Goal: Task Accomplishment & Management: Use online tool/utility

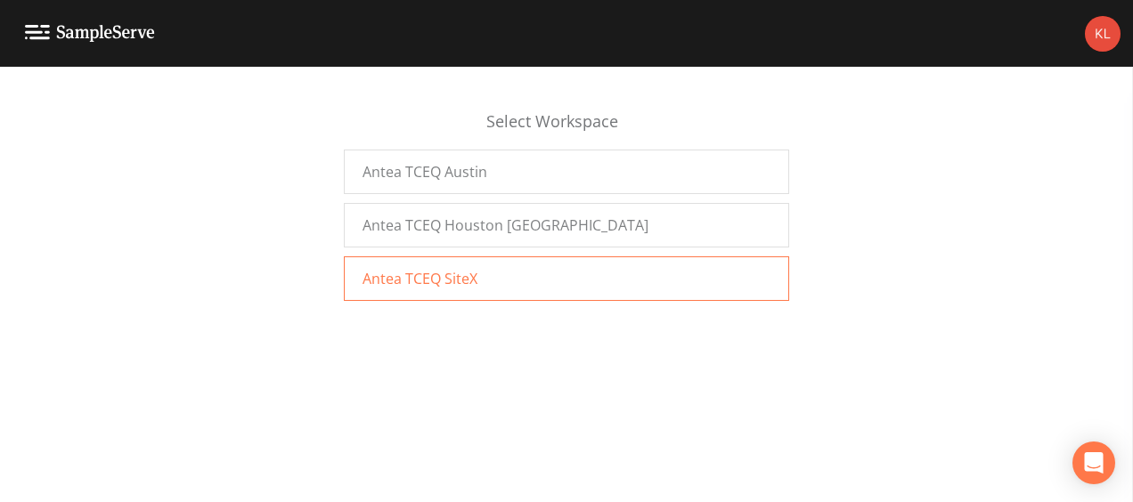
click at [597, 271] on div "Antea TCEQ SiteX" at bounding box center [566, 278] width 445 height 45
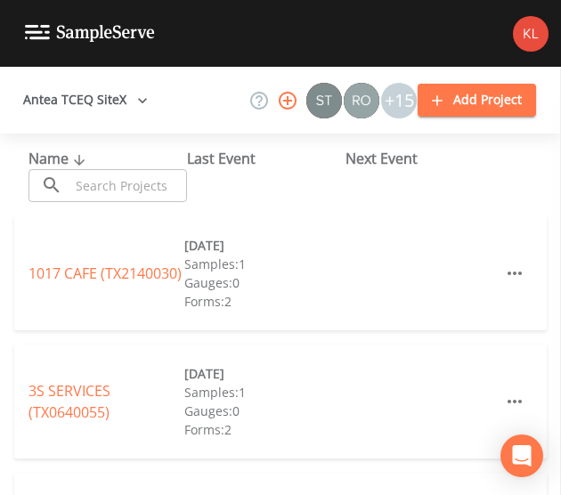
click at [69, 179] on div "​ ​" at bounding box center [107, 185] width 158 height 33
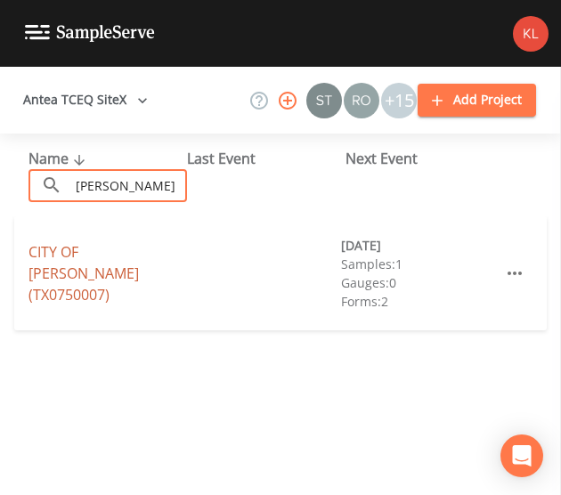
type input "[PERSON_NAME]"
click at [105, 266] on link "[GEOGRAPHIC_DATA][PERSON_NAME] (TX0750007)" at bounding box center [83, 273] width 110 height 62
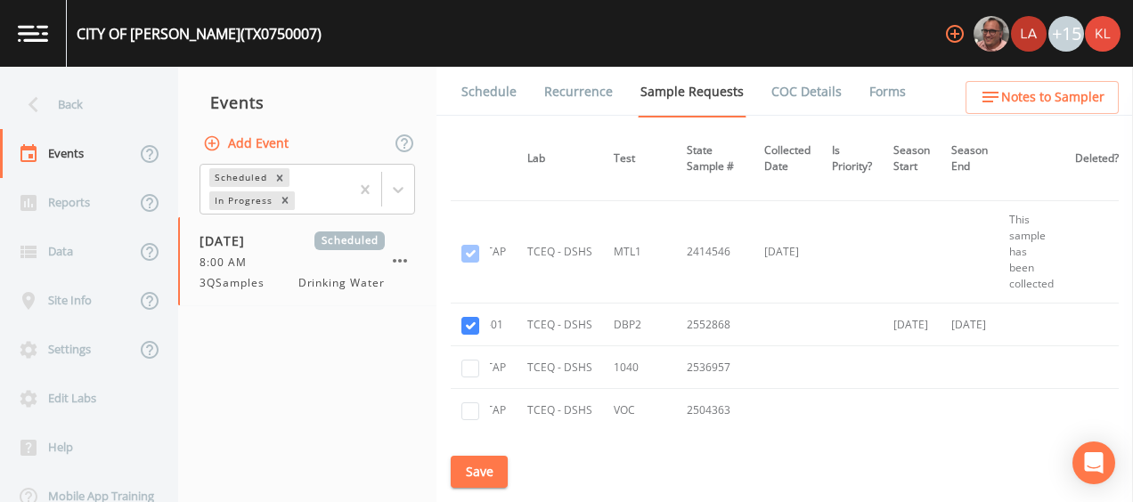
scroll to position [906, 229]
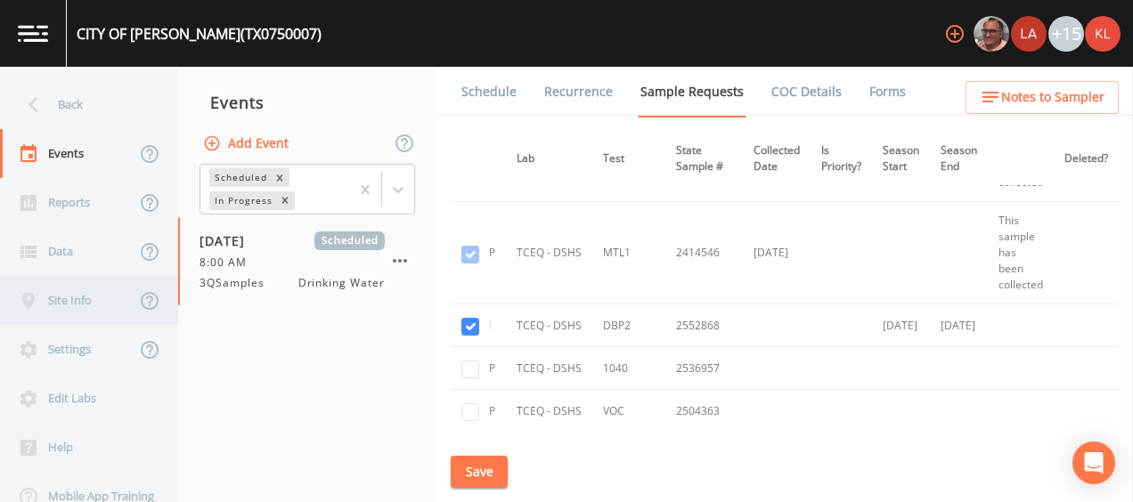
click at [82, 303] on div "Site Info" at bounding box center [67, 300] width 135 height 49
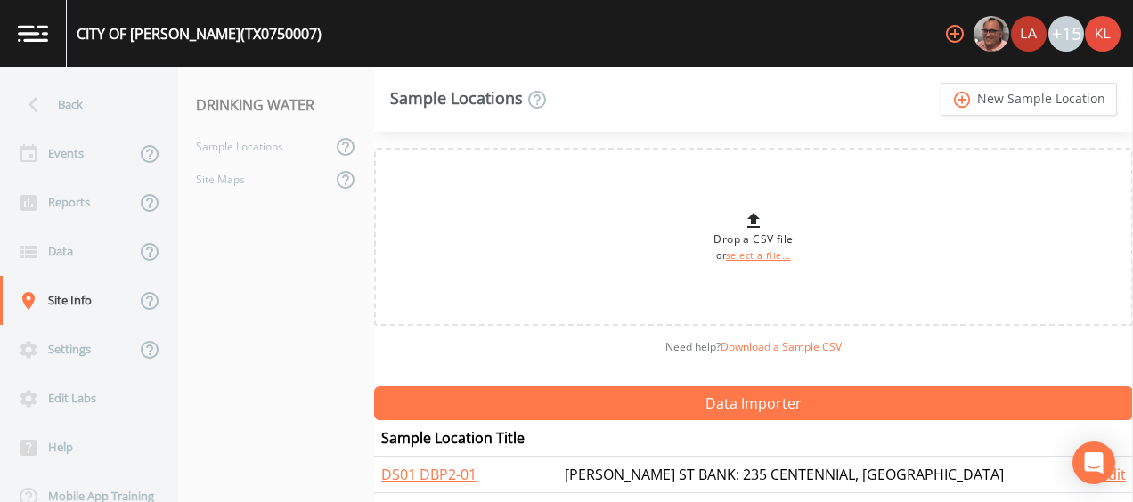
scroll to position [39, 0]
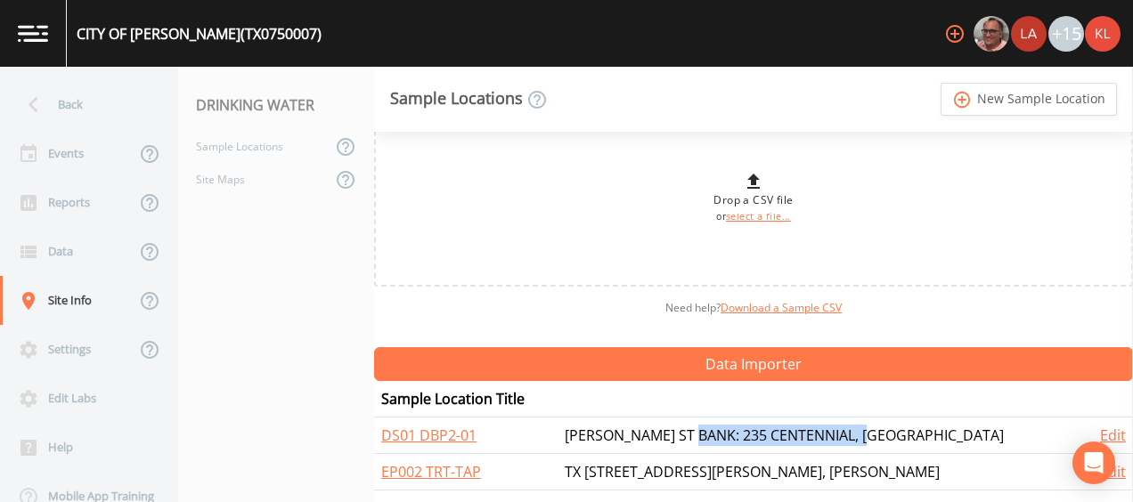
drag, startPoint x: 931, startPoint y: 434, endPoint x: 738, endPoint y: 438, distance: 193.3
click at [738, 438] on td "[PERSON_NAME] ST BANK: 235 CENTENNIAL, [GEOGRAPHIC_DATA]" at bounding box center [821, 436] width 528 height 37
copy td "235 CENTENNIAL, [PERSON_NAME]"
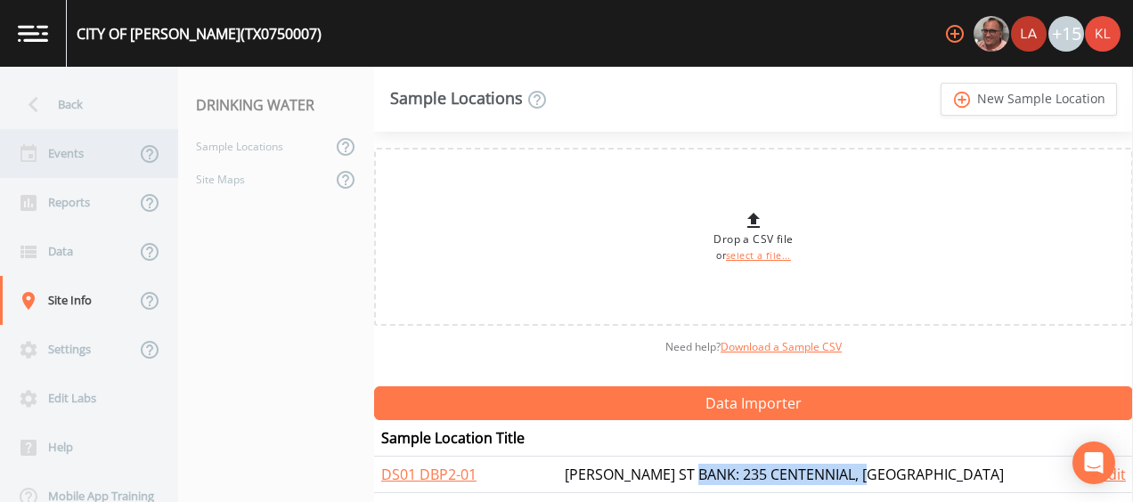
click at [80, 150] on div "Events" at bounding box center [67, 153] width 135 height 49
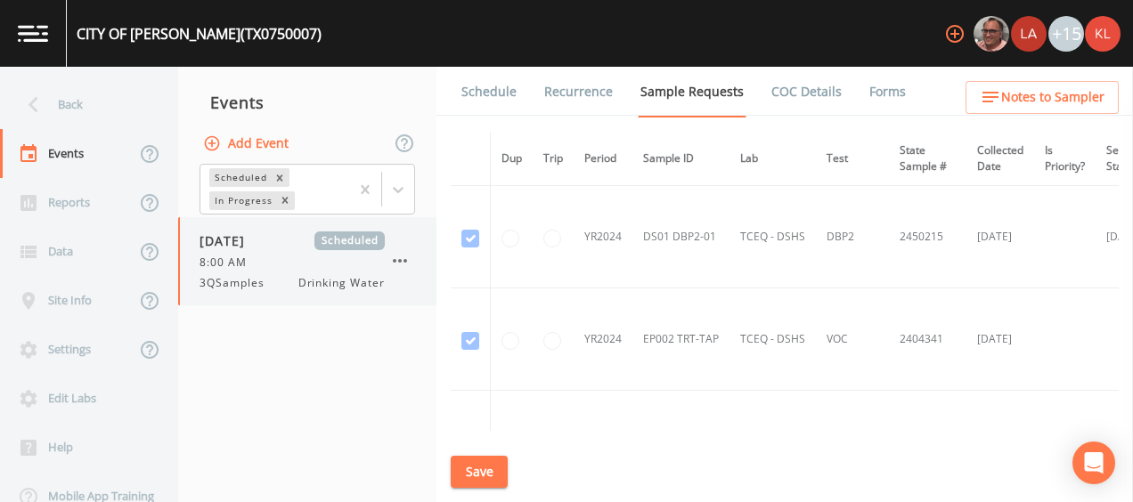
click at [288, 238] on div "[DATE] Scheduled" at bounding box center [291, 241] width 185 height 19
click at [470, 102] on link "Schedule" at bounding box center [489, 92] width 61 height 50
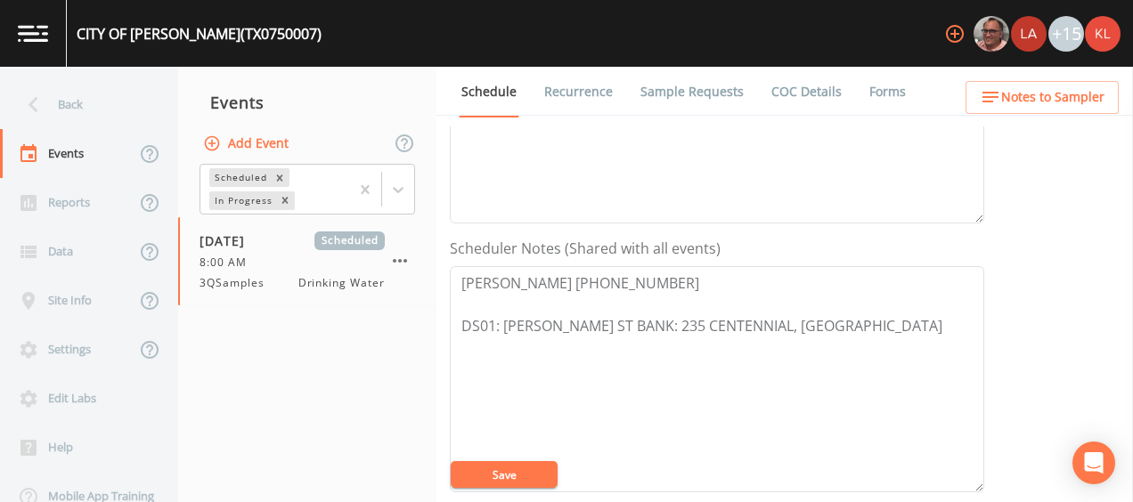
scroll to position [410, 0]
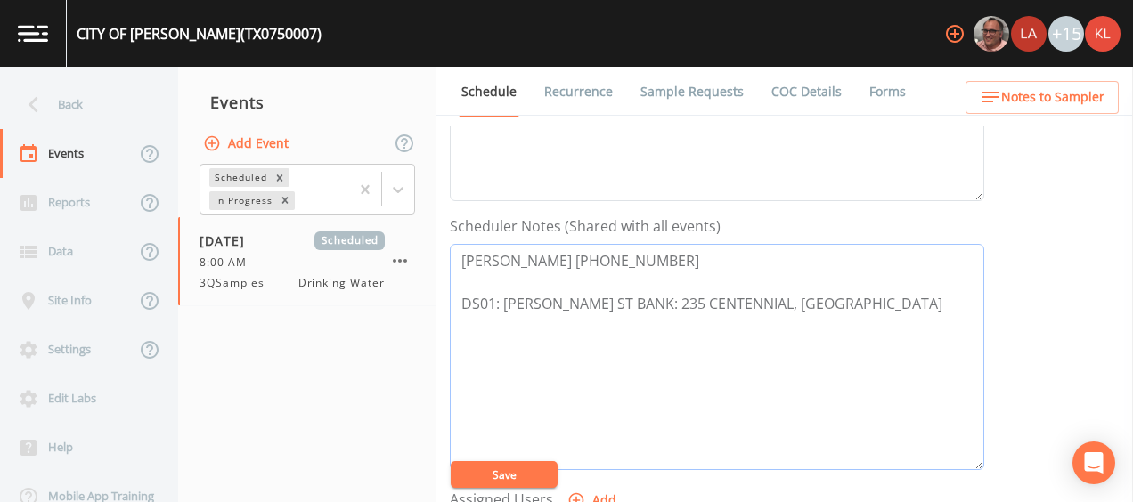
drag, startPoint x: 698, startPoint y: 264, endPoint x: 463, endPoint y: 247, distance: 235.7
click at [463, 247] on textarea "[PERSON_NAME] [PHONE_NUMBER] DS01: [PERSON_NAME] ST BANK: 235 CENTENNIAL, [GEOG…" at bounding box center [717, 357] width 534 height 226
click at [48, 37] on link at bounding box center [33, 33] width 67 height 67
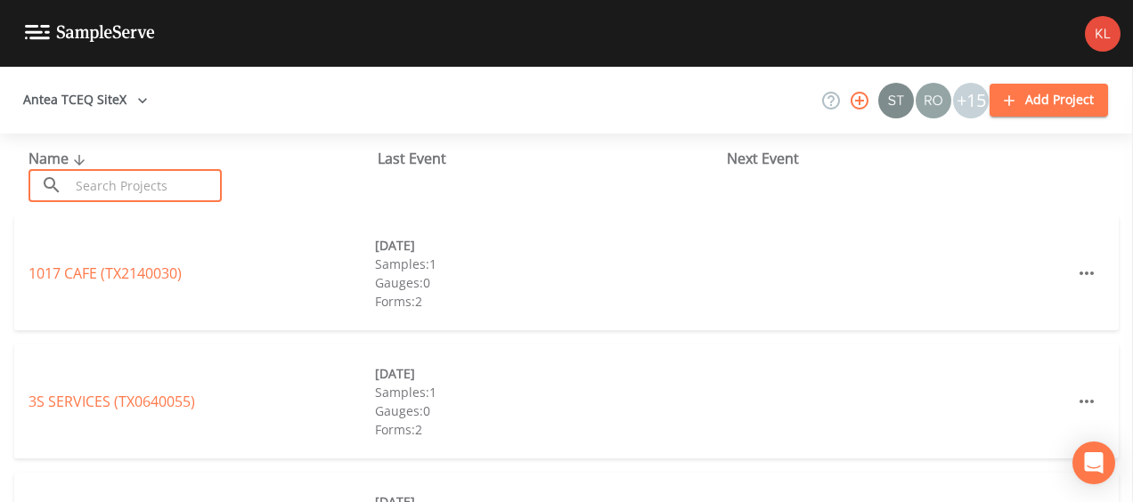
click at [164, 180] on input "text" at bounding box center [145, 185] width 152 height 33
paste input "[GEOGRAPHIC_DATA]"
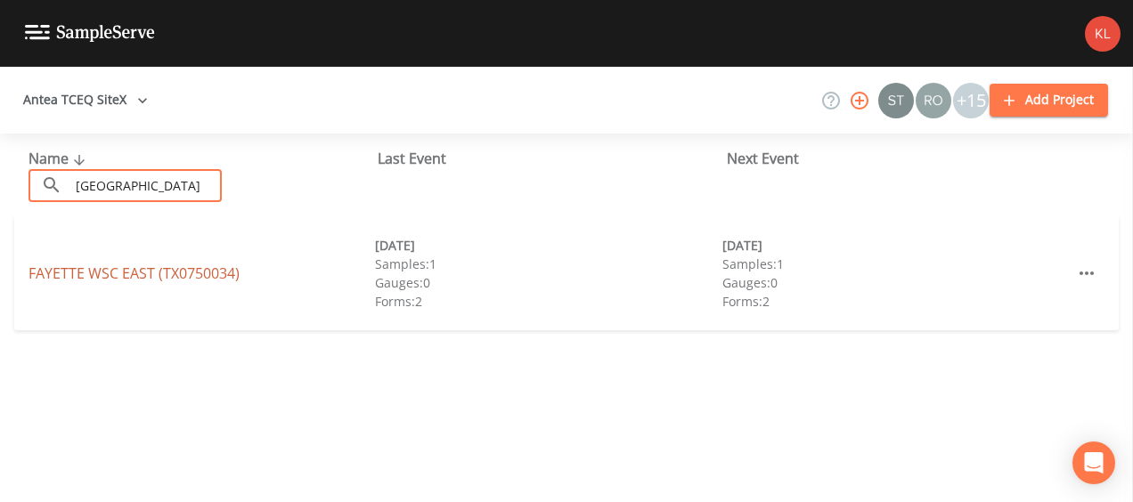
type input "[GEOGRAPHIC_DATA]"
click at [148, 271] on link "[GEOGRAPHIC_DATA] (TX0750034)" at bounding box center [133, 274] width 211 height 20
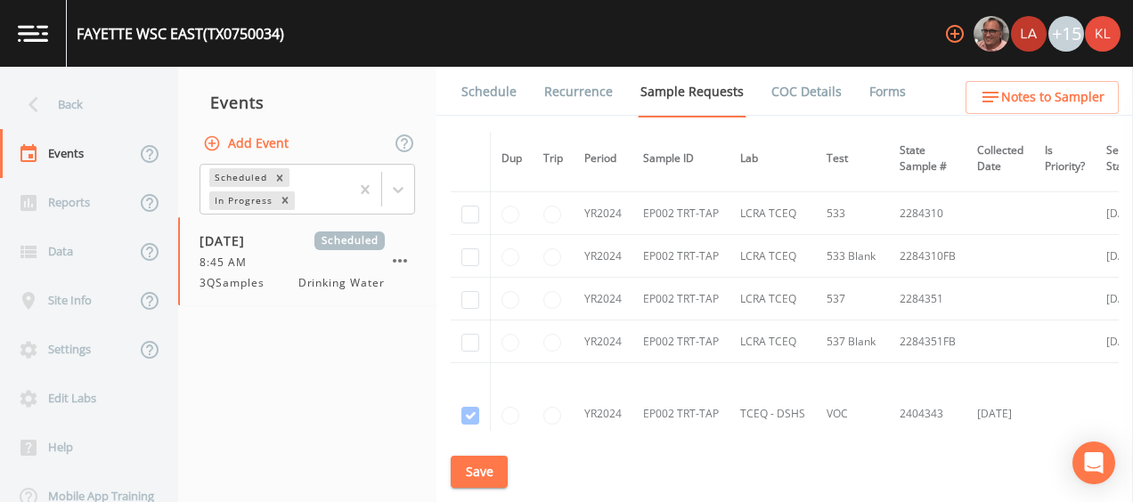
scroll to position [501, 0]
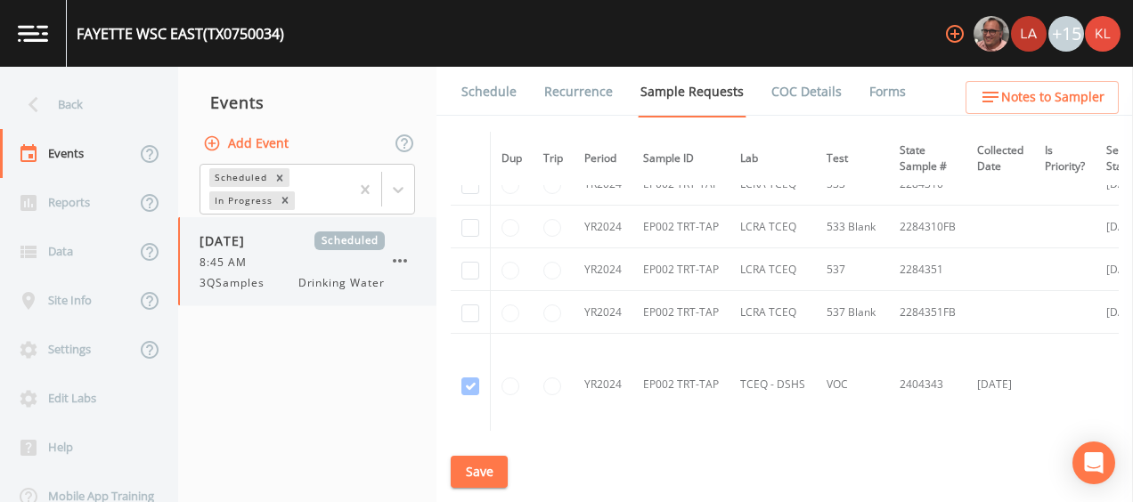
click at [224, 279] on span "3QSamples" at bounding box center [237, 283] width 76 height 16
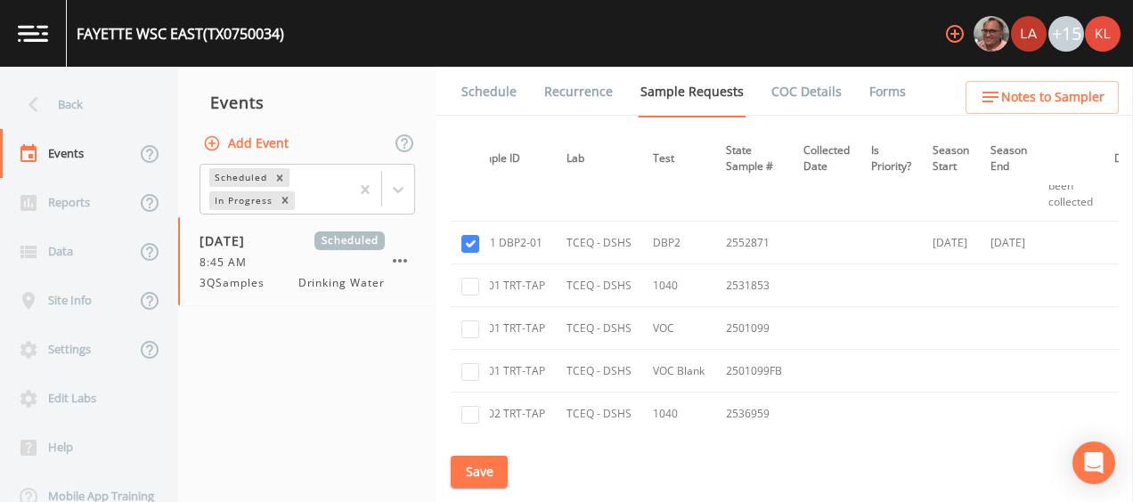
scroll to position [2457, 0]
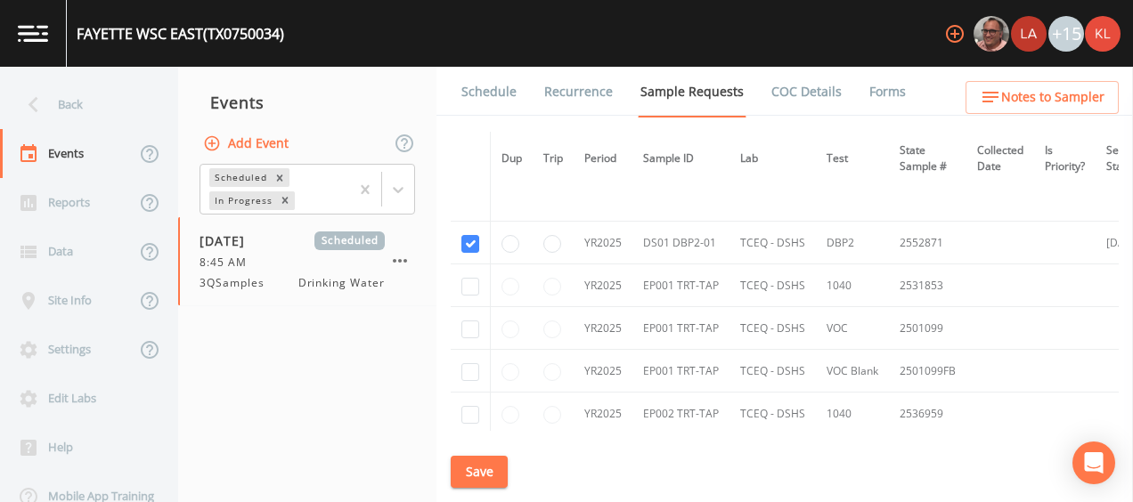
click at [495, 96] on link "Schedule" at bounding box center [489, 92] width 61 height 50
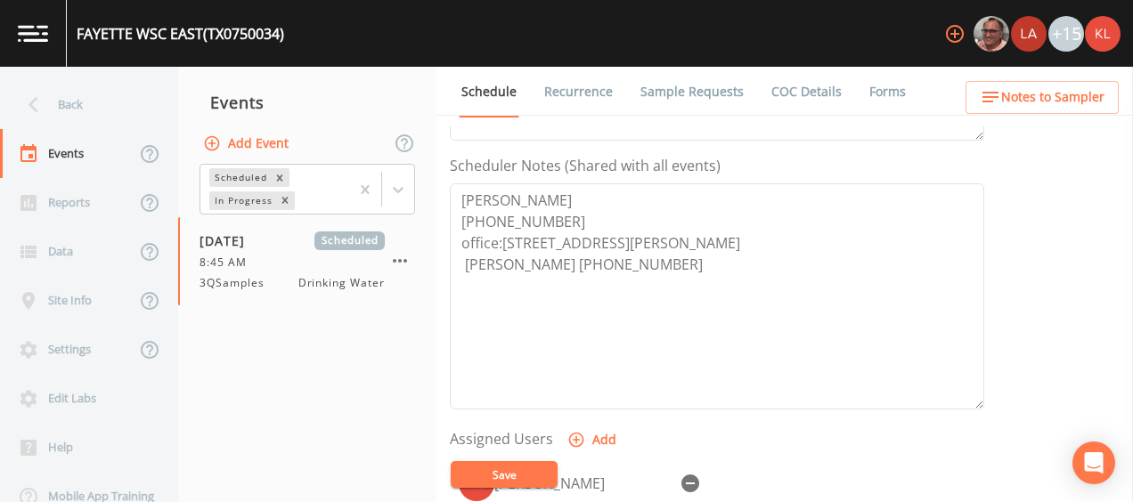
scroll to position [457, 0]
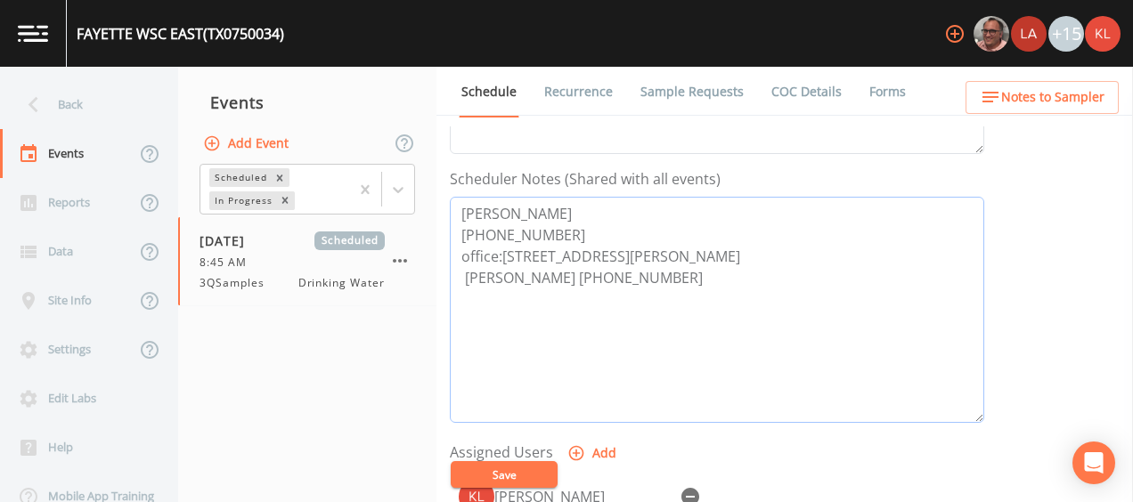
drag, startPoint x: 579, startPoint y: 229, endPoint x: 459, endPoint y: 207, distance: 121.4
click at [459, 207] on textarea "[PERSON_NAME] [PHONE_NUMBER] office:[STREET_ADDRESS][PERSON_NAME] [PERSON_NAME]…" at bounding box center [717, 310] width 534 height 226
click at [325, 359] on nav "Events Add Event Scheduled In Progress [DATE] Scheduled 8:45 AM 3QSamples Drink…" at bounding box center [307, 284] width 258 height 435
click at [88, 305] on div "Site Info" at bounding box center [67, 300] width 135 height 49
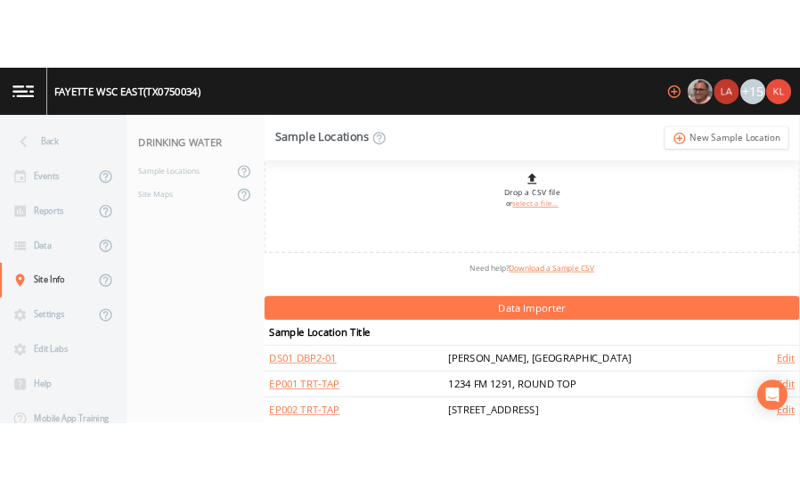
scroll to position [75, 0]
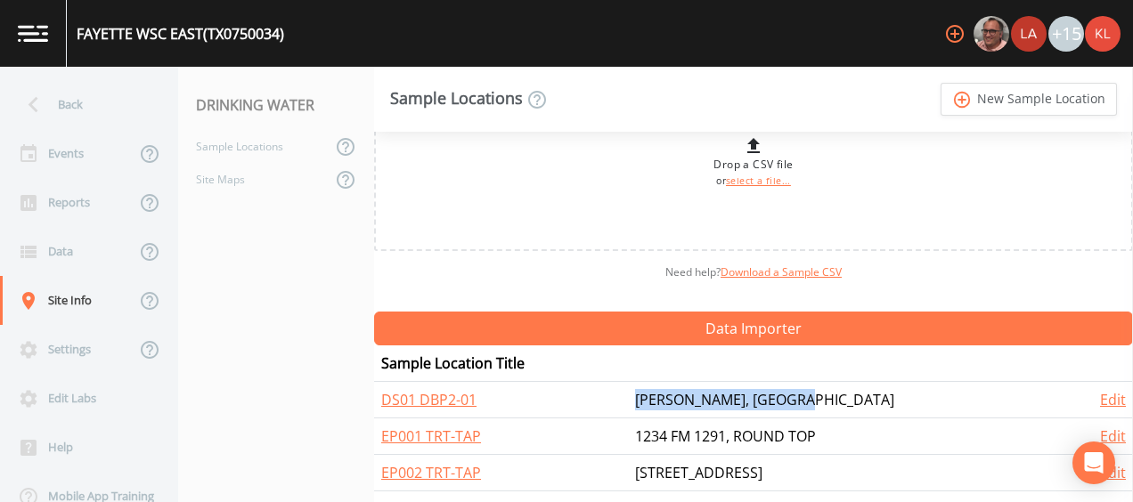
drag, startPoint x: 883, startPoint y: 397, endPoint x: 678, endPoint y: 388, distance: 205.0
click at [678, 388] on td "[PERSON_NAME], [GEOGRAPHIC_DATA]" at bounding box center [848, 400] width 440 height 37
copy td "[PERSON_NAME], [GEOGRAPHIC_DATA]"
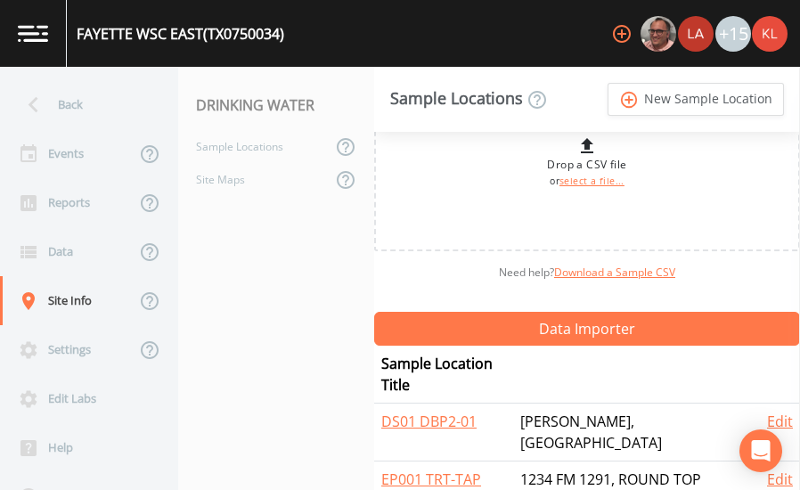
click at [276, 325] on nav "DRINKING WATER Sample Locations Site Maps" at bounding box center [276, 278] width 196 height 423
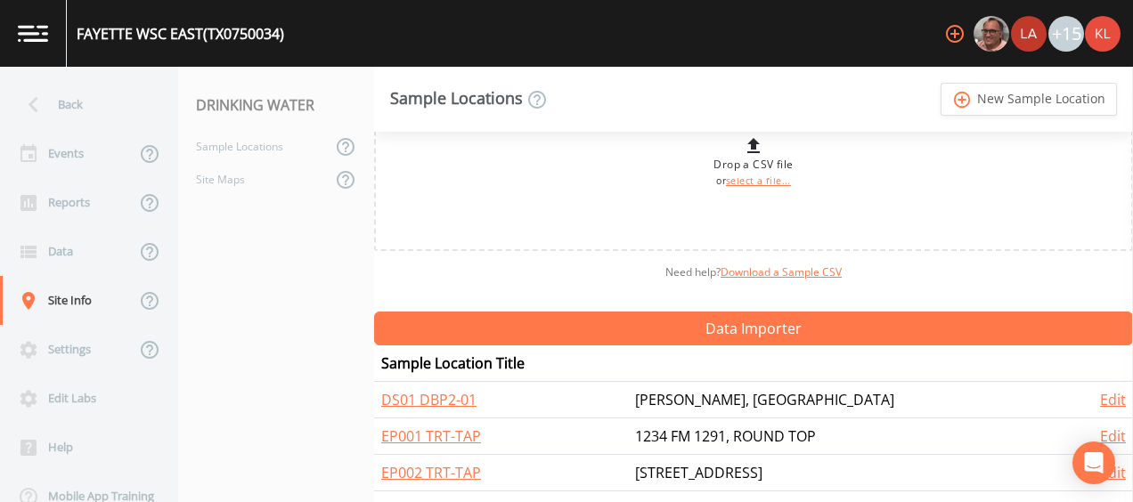
click at [37, 36] on img at bounding box center [33, 33] width 30 height 17
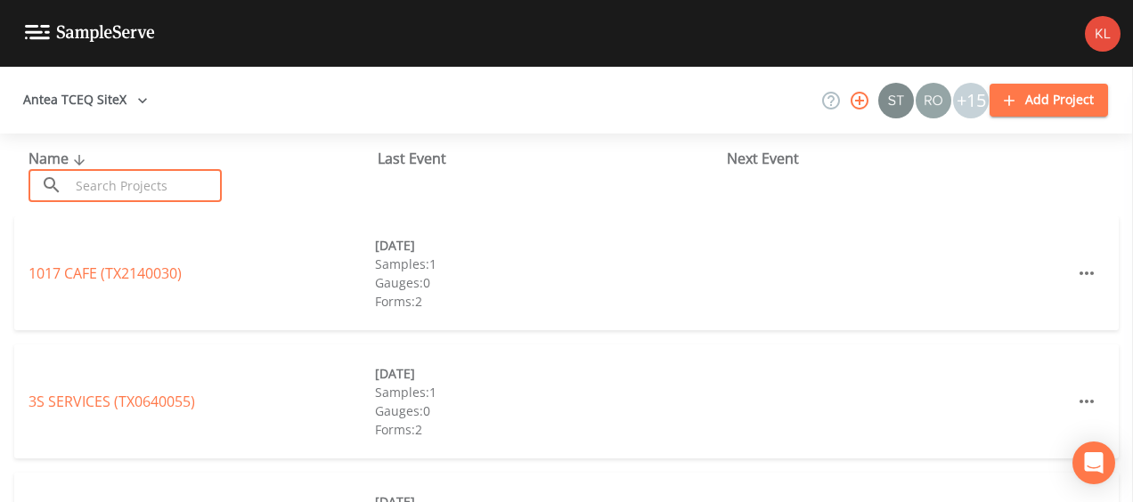
click at [197, 188] on input "text" at bounding box center [145, 185] width 152 height 33
paste input "CITY OF [GEOGRAPHIC_DATA]"
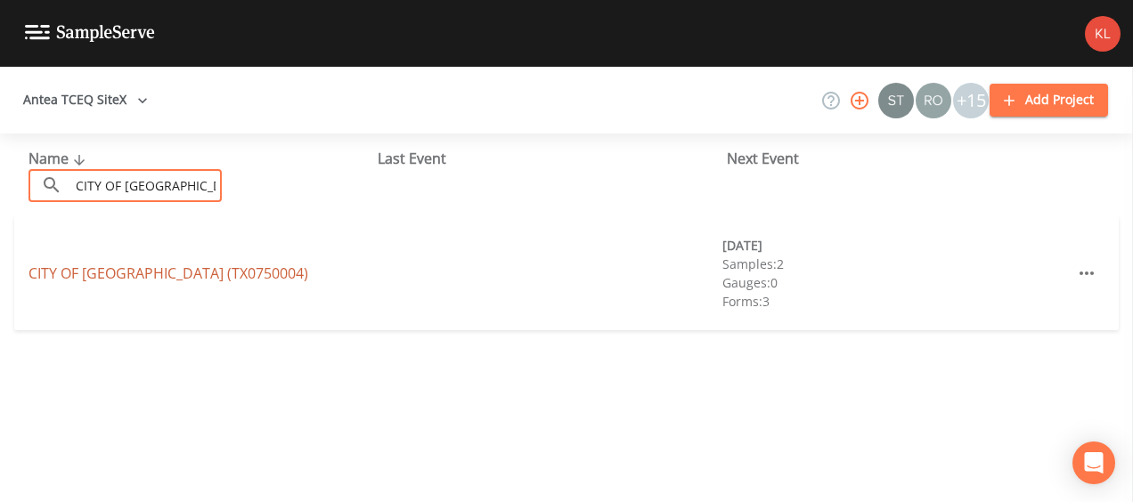
type input "CITY OF [GEOGRAPHIC_DATA]"
click at [207, 268] on link "CITY OF [GEOGRAPHIC_DATA] (TX0750004)" at bounding box center [168, 274] width 280 height 20
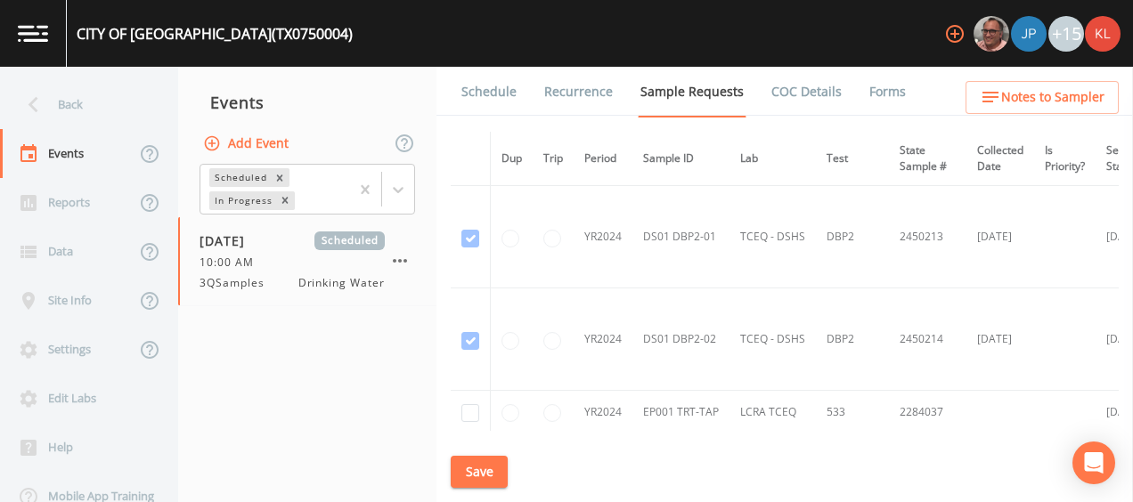
click at [299, 305] on hr at bounding box center [307, 305] width 258 height 1
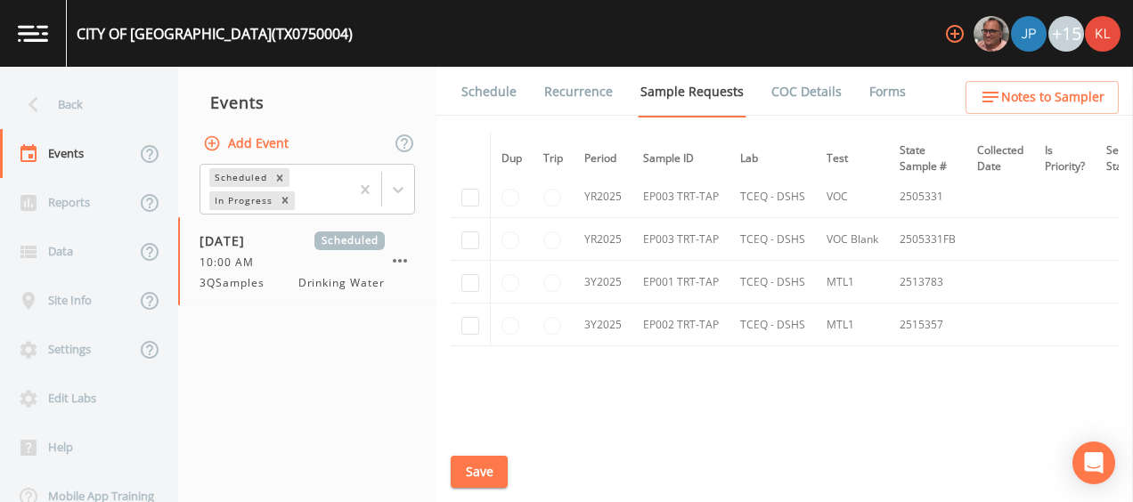
scroll to position [2596, 0]
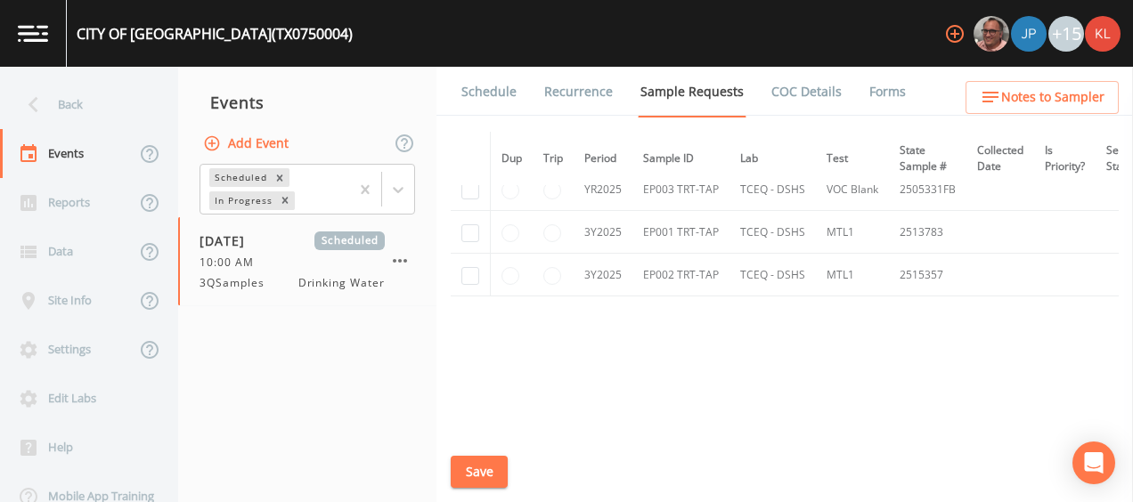
click at [465, 102] on link "Schedule" at bounding box center [489, 92] width 61 height 50
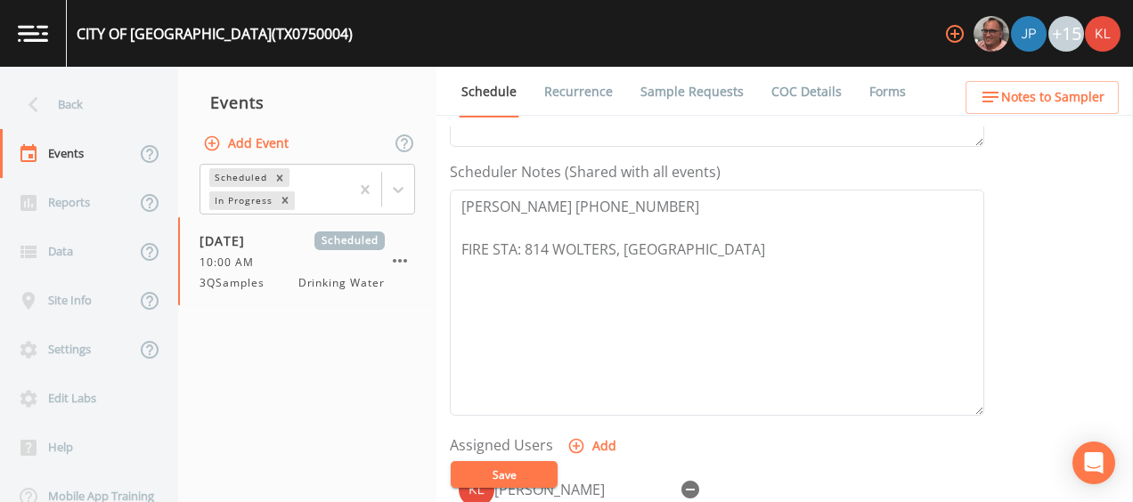
scroll to position [494, 0]
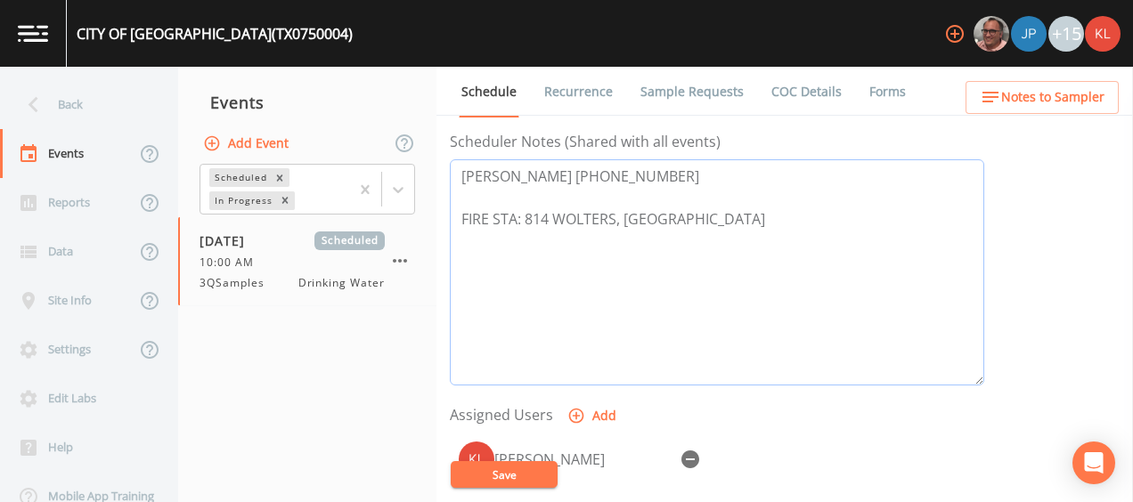
drag, startPoint x: 700, startPoint y: 173, endPoint x: 461, endPoint y: 165, distance: 238.8
click at [461, 165] on textarea "[PERSON_NAME] [PHONE_NUMBER] FIRE STA: 814 WOLTERS, [GEOGRAPHIC_DATA]" at bounding box center [717, 272] width 534 height 226
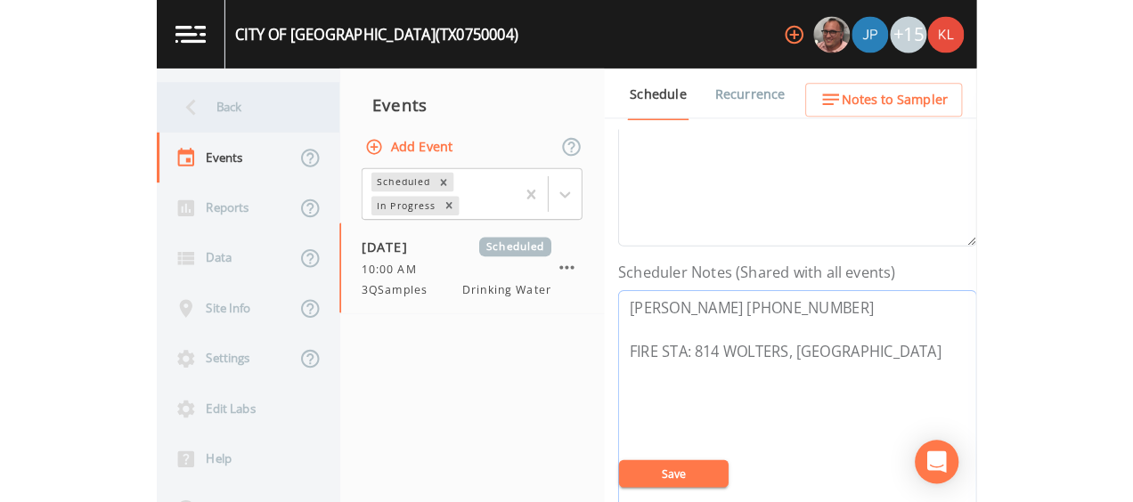
scroll to position [392, 0]
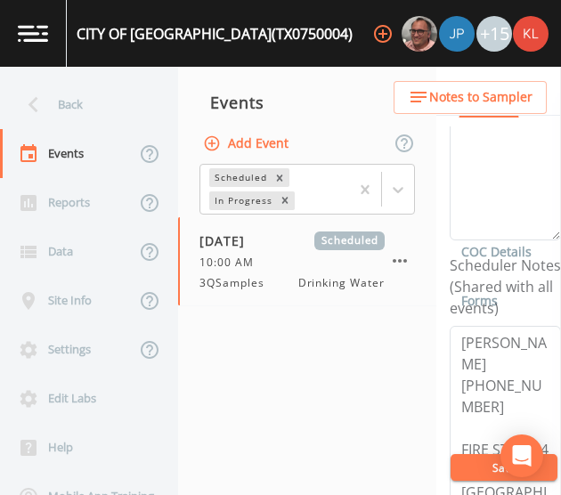
click at [250, 407] on nav "Events Add Event Scheduled In Progress [DATE] Scheduled 10:00 AM 3QSamples Drin…" at bounding box center [307, 281] width 258 height 428
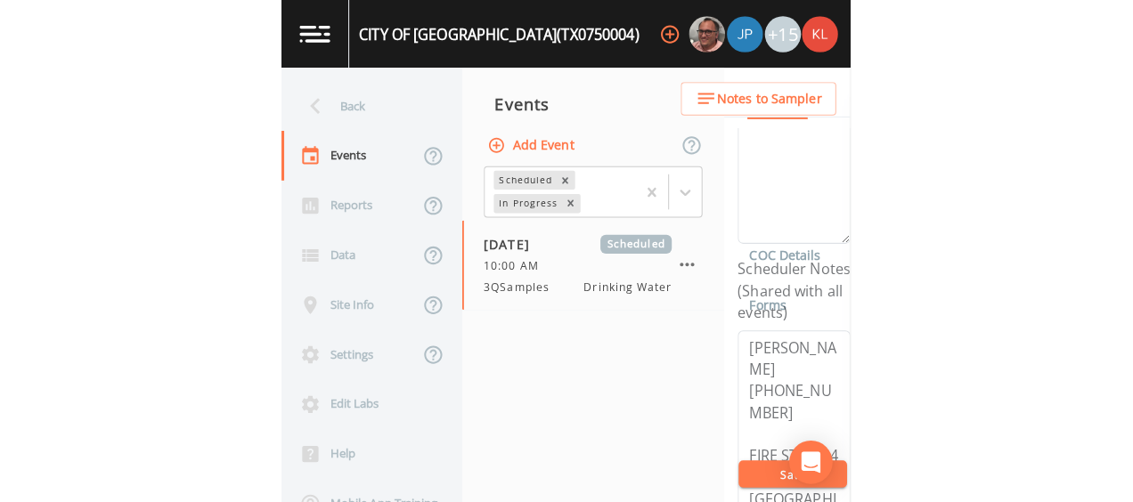
scroll to position [370, 0]
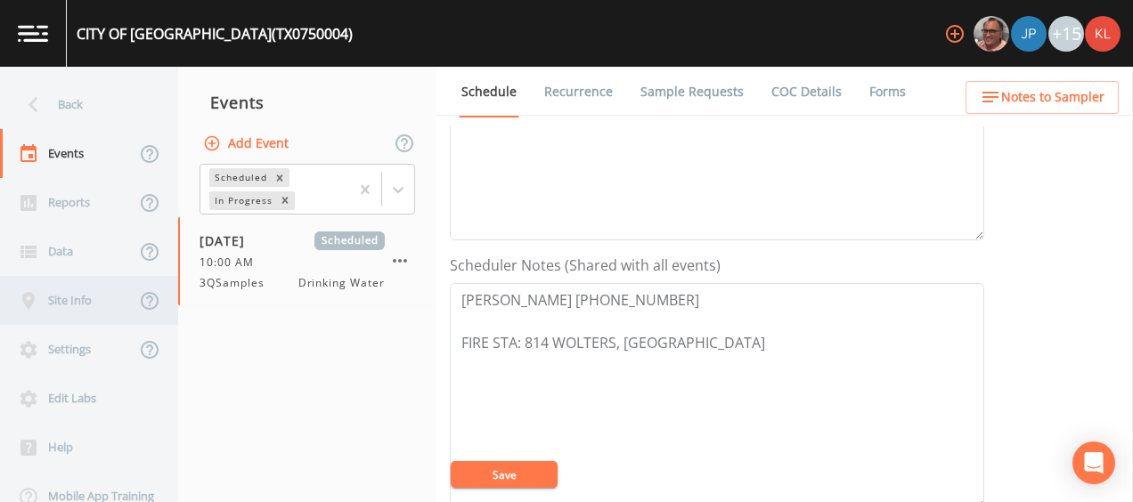
click at [59, 305] on div "Site Info" at bounding box center [67, 300] width 135 height 49
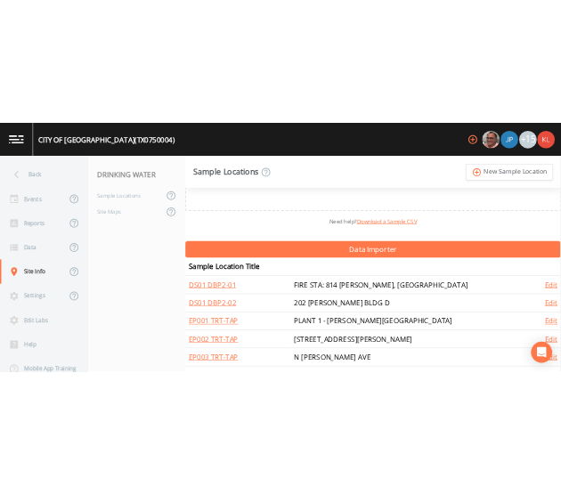
scroll to position [148, 0]
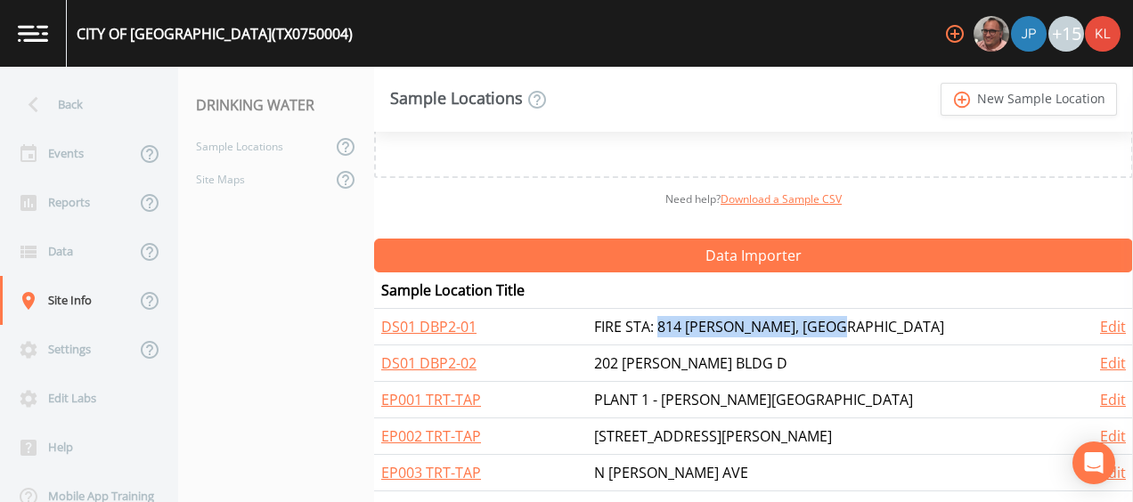
drag, startPoint x: 900, startPoint y: 318, endPoint x: 689, endPoint y: 324, distance: 211.1
click at [689, 324] on td "FIRE STA: 814 [PERSON_NAME], [GEOGRAPHIC_DATA]" at bounding box center [832, 327] width 491 height 37
copy td "814 WOLTERS, [GEOGRAPHIC_DATA]"
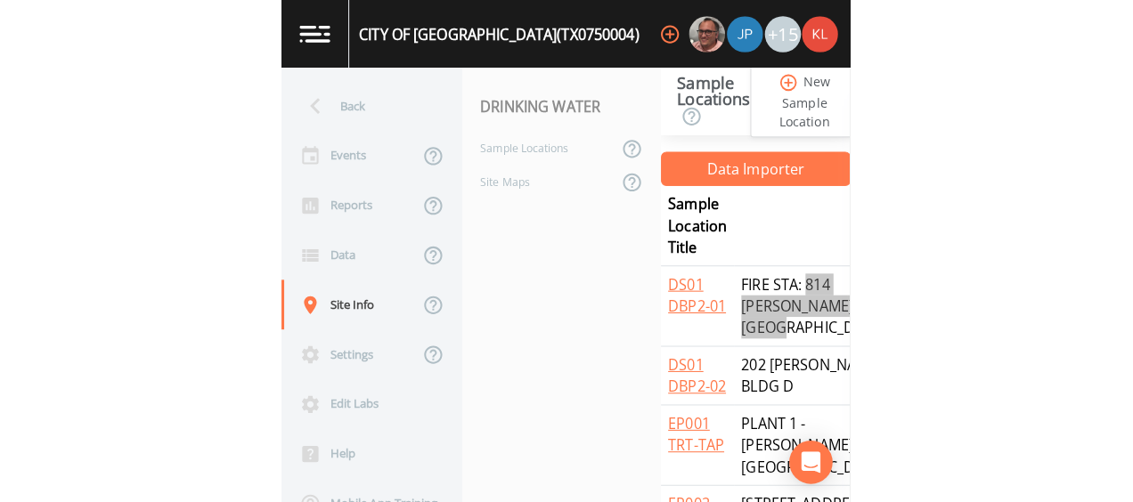
scroll to position [256, 0]
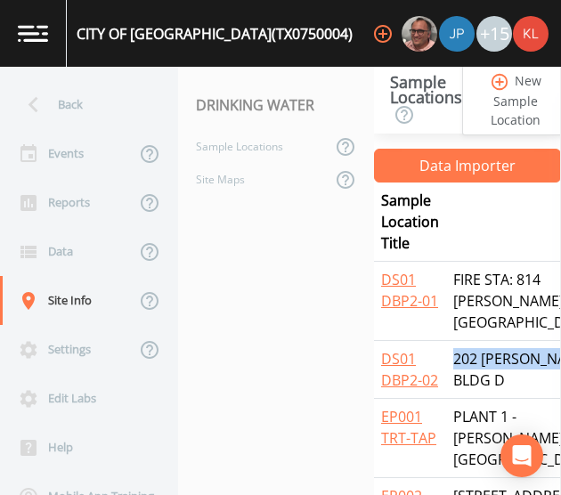
drag, startPoint x: 506, startPoint y: 375, endPoint x: 454, endPoint y: 352, distance: 56.6
click at [454, 352] on td "202 [PERSON_NAME] BLDG D" at bounding box center [524, 370] width 156 height 58
copy td "202 [PERSON_NAME] BLDG D"
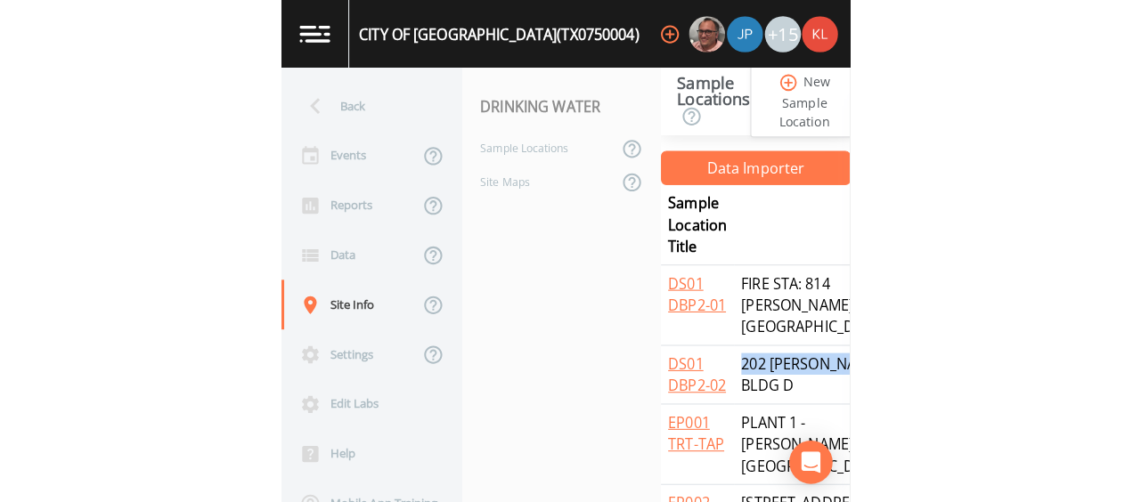
scroll to position [148, 0]
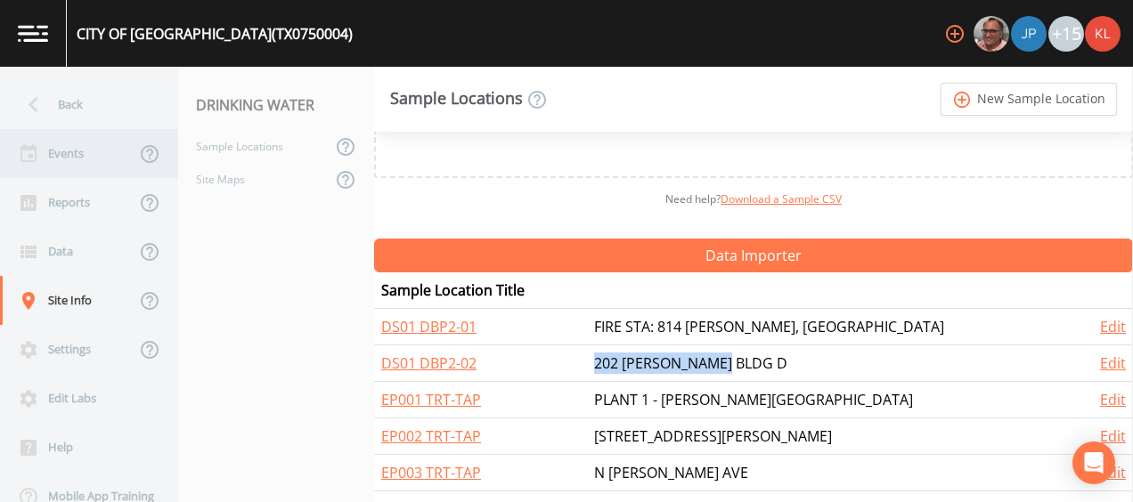
click at [85, 146] on div "Events" at bounding box center [67, 153] width 135 height 49
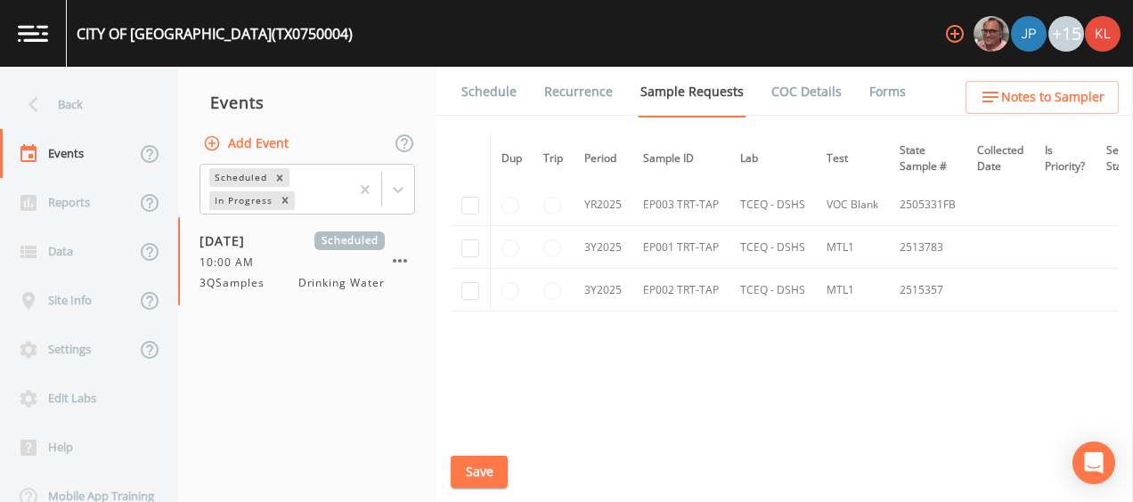
scroll to position [2589, 0]
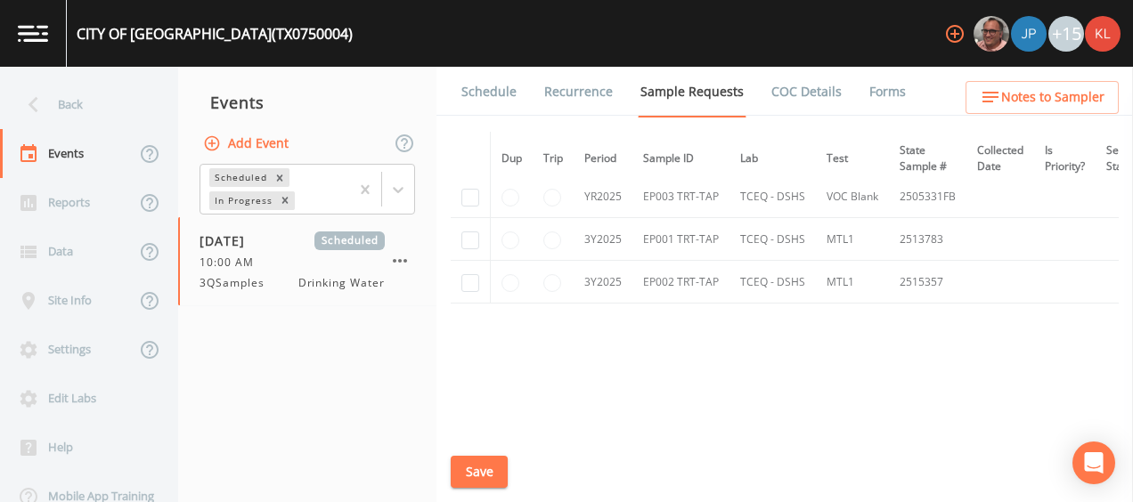
click at [481, 110] on link "Schedule" at bounding box center [489, 92] width 61 height 50
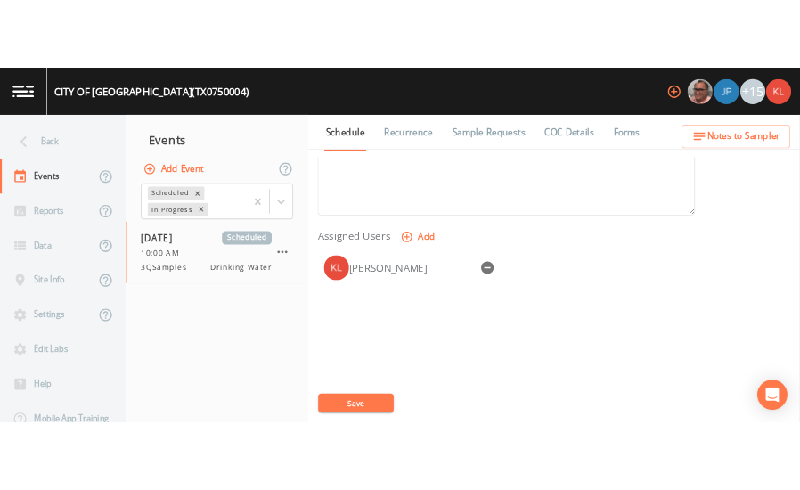
scroll to position [671, 0]
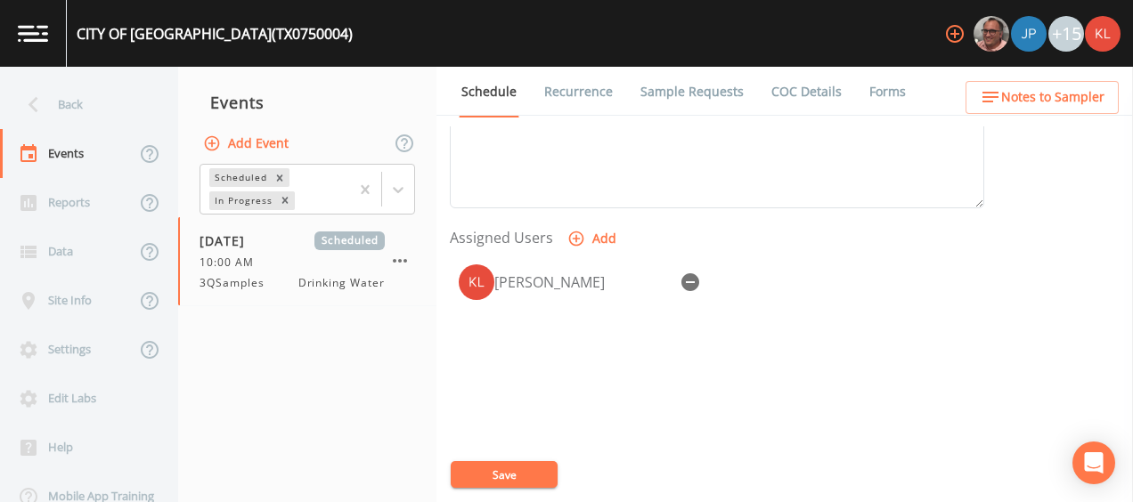
click at [504, 472] on button "Save" at bounding box center [504, 474] width 107 height 27
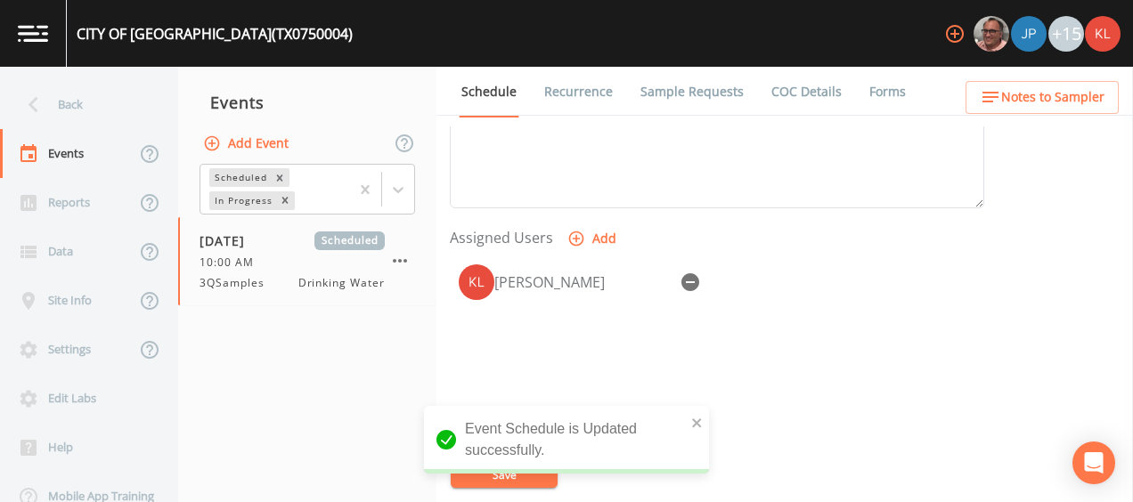
click at [34, 57] on link at bounding box center [33, 33] width 67 height 67
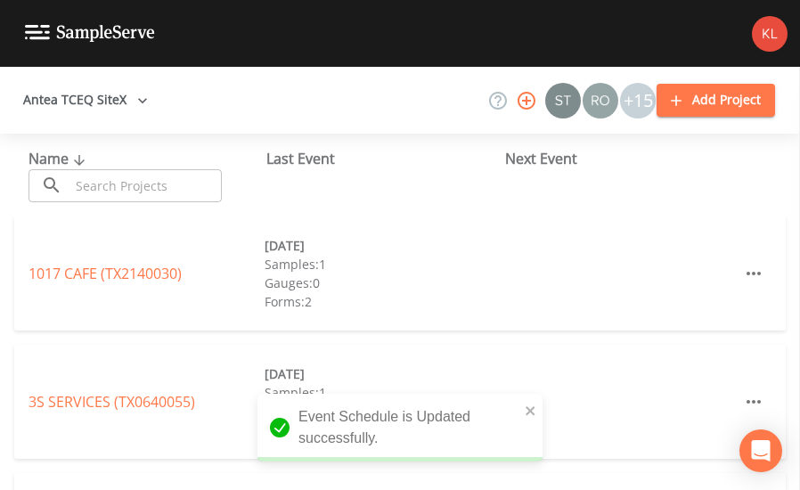
click at [145, 176] on input "text" at bounding box center [145, 185] width 152 height 33
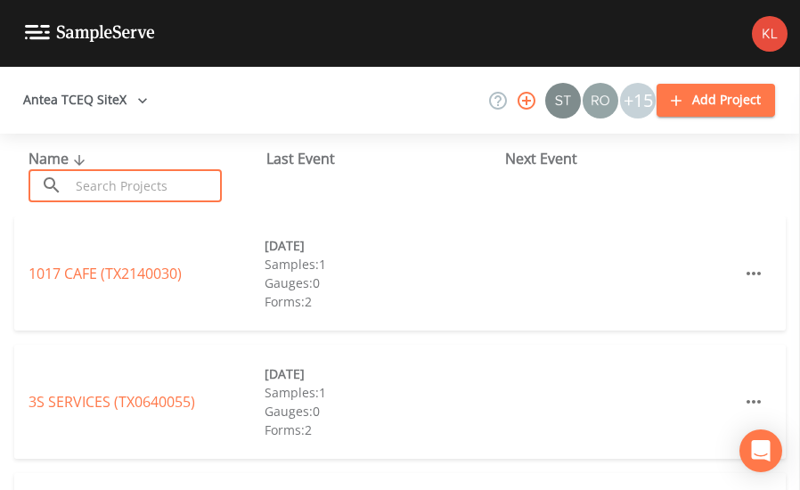
paste input "[GEOGRAPHIC_DATA] 1"
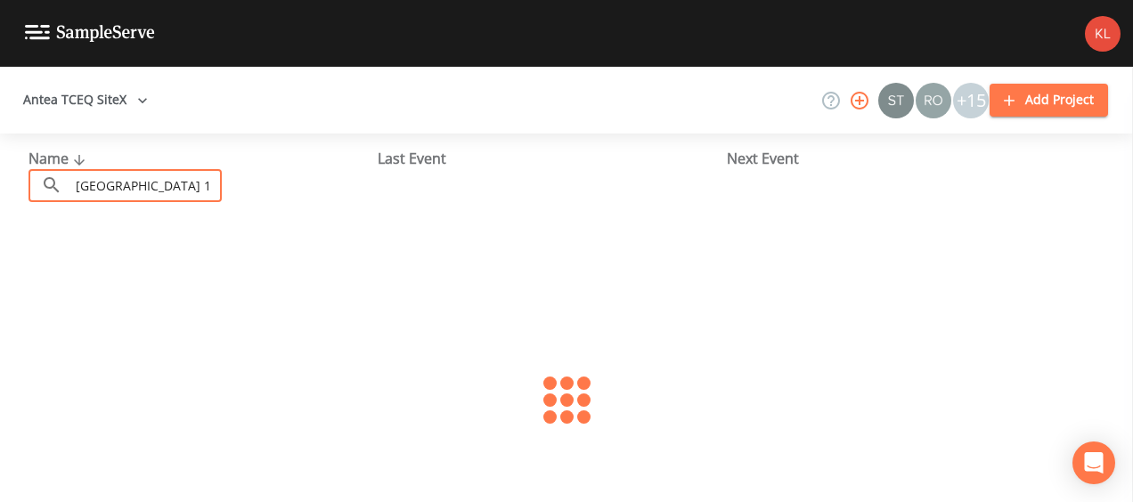
scroll to position [0, 20]
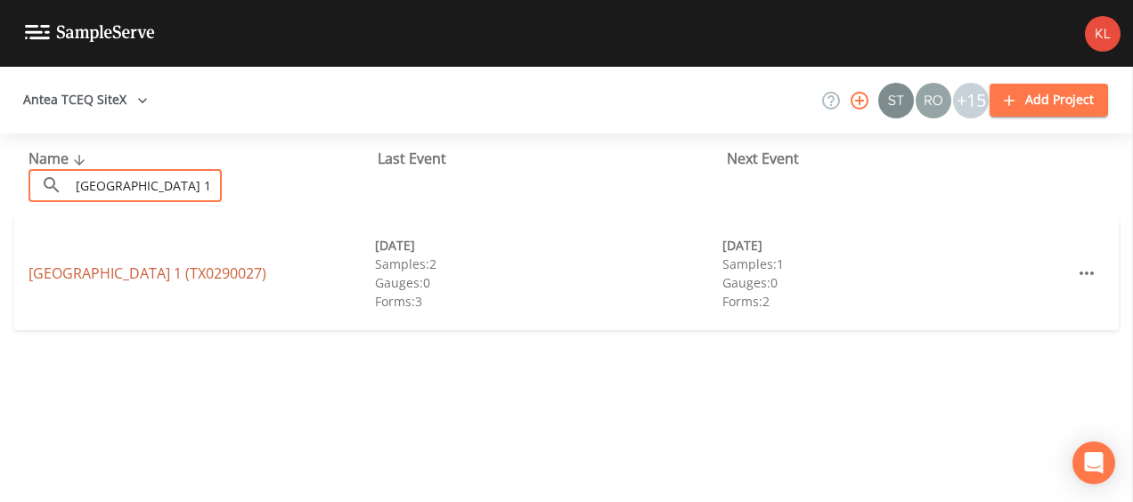
type input "[GEOGRAPHIC_DATA] 1"
click at [183, 279] on link "[GEOGRAPHIC_DATA] 1 (TX0290027)" at bounding box center [147, 274] width 238 height 20
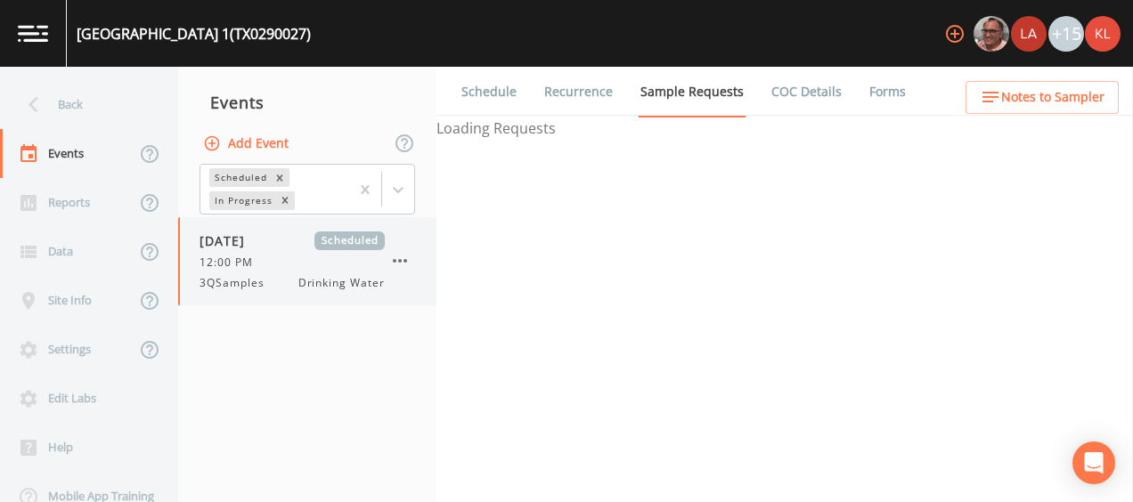
click at [276, 264] on div "12:00 PM" at bounding box center [291, 263] width 185 height 16
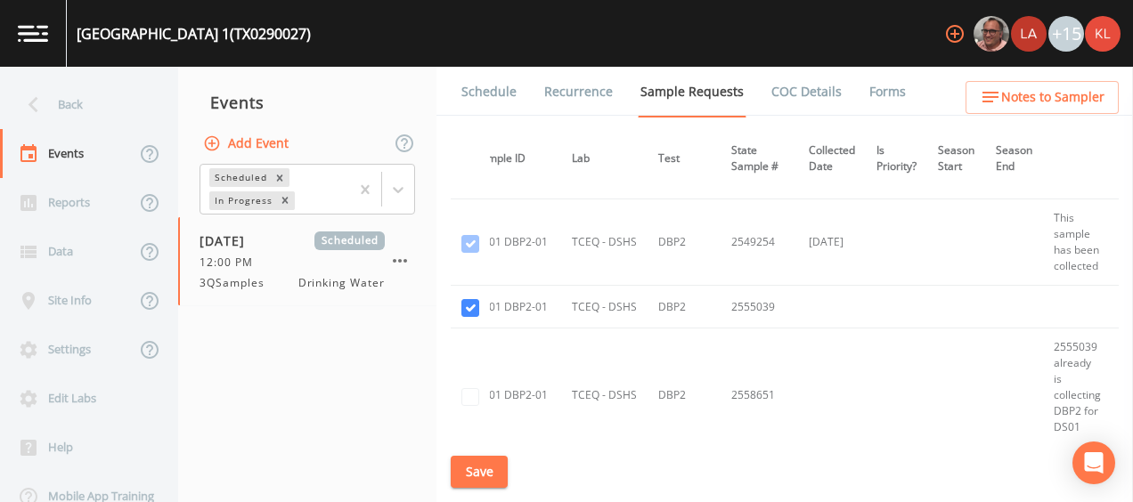
scroll to position [1516, 0]
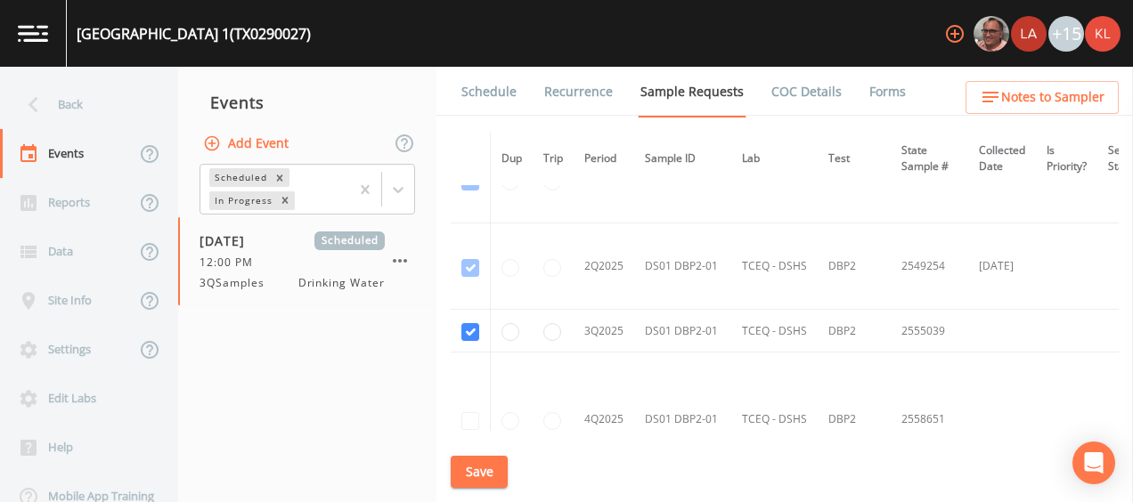
click at [479, 91] on link "Schedule" at bounding box center [489, 92] width 61 height 50
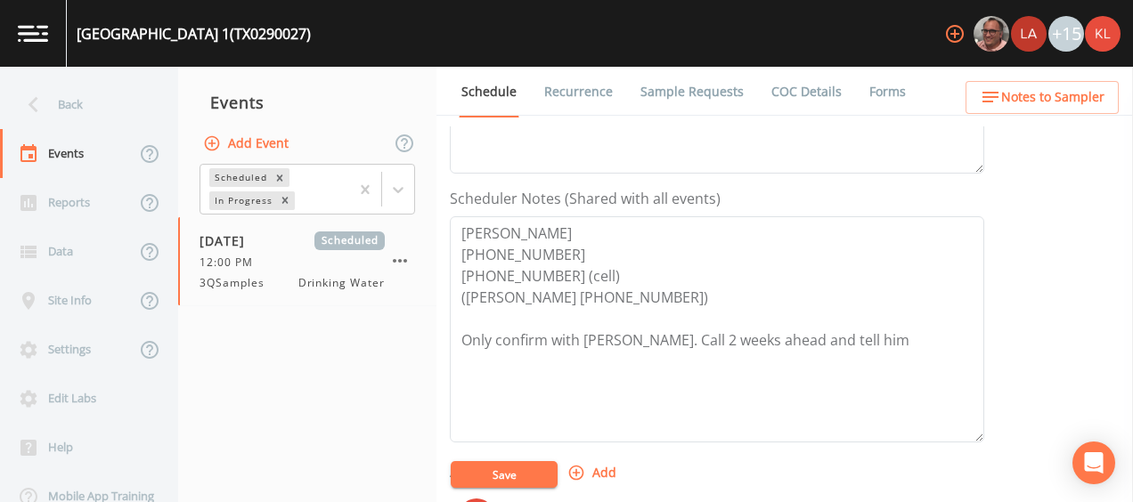
scroll to position [435, 0]
drag, startPoint x: 596, startPoint y: 271, endPoint x: 427, endPoint y: 234, distance: 172.2
click at [427, 234] on div "Back Events Reports Data Site Info Settings Edit Labs Help Mobile App Training …" at bounding box center [566, 284] width 1133 height 435
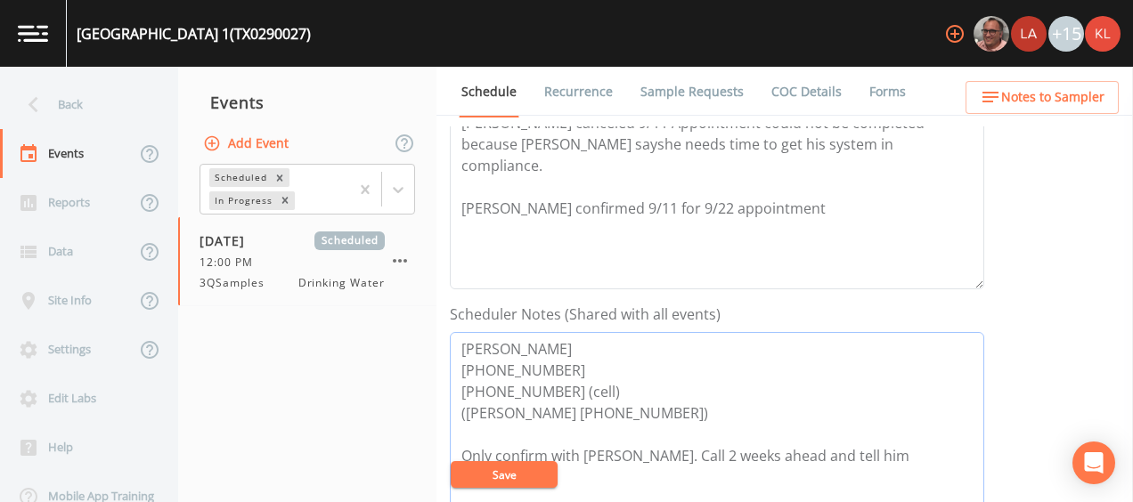
scroll to position [353, 0]
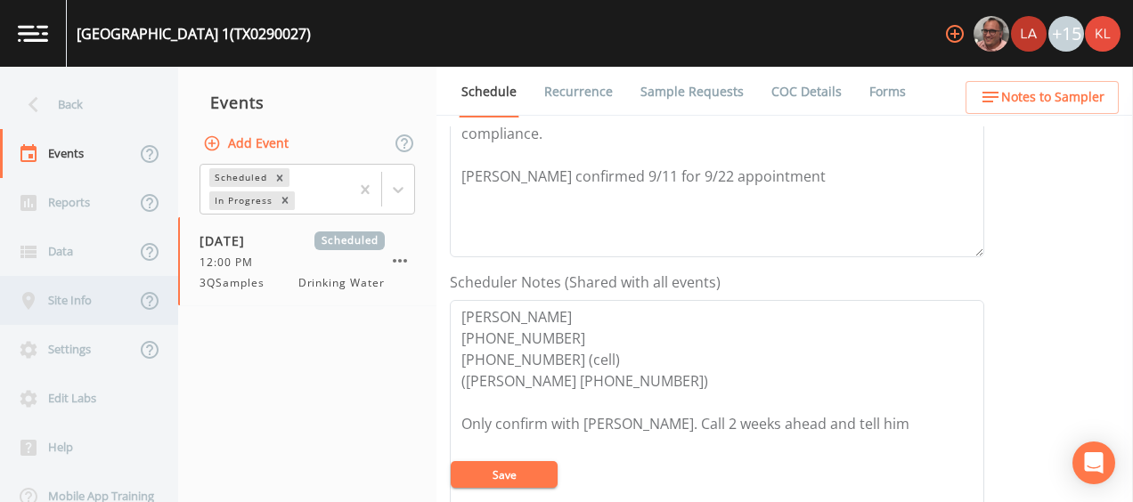
click at [118, 305] on div "Site Info" at bounding box center [67, 300] width 135 height 49
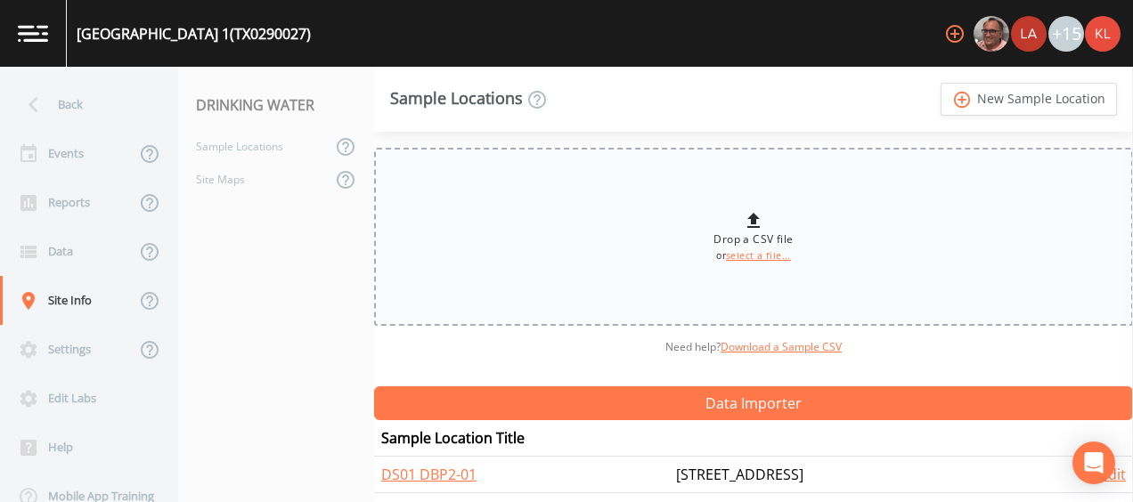
click at [447, 296] on div "Drop a CSV file or select a file..." at bounding box center [753, 237] width 759 height 178
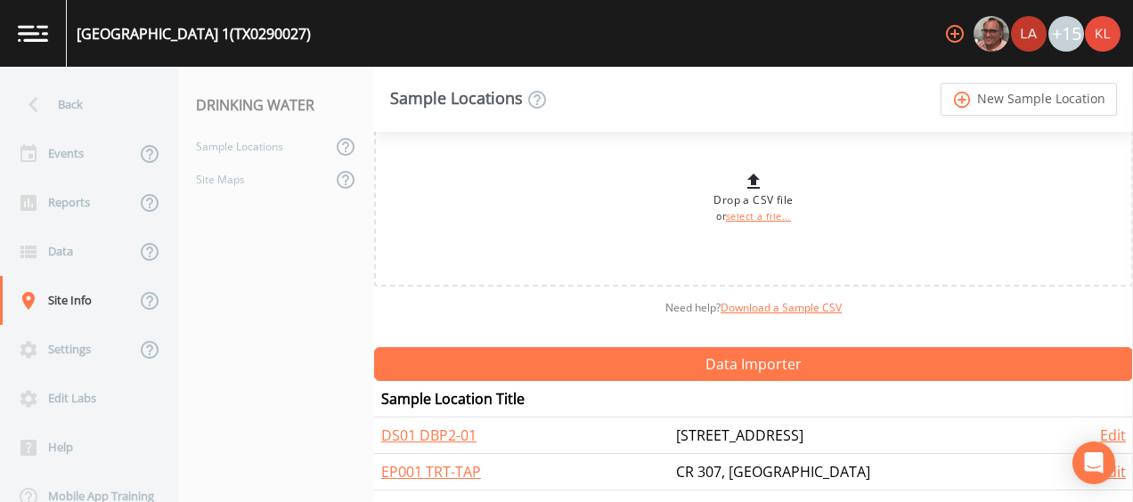
drag, startPoint x: 867, startPoint y: 431, endPoint x: 694, endPoint y: 437, distance: 173.7
click at [694, 437] on td "[STREET_ADDRESS]" at bounding box center [863, 436] width 389 height 37
copy td "[STREET_ADDRESS]"
click at [35, 26] on img at bounding box center [33, 33] width 30 height 17
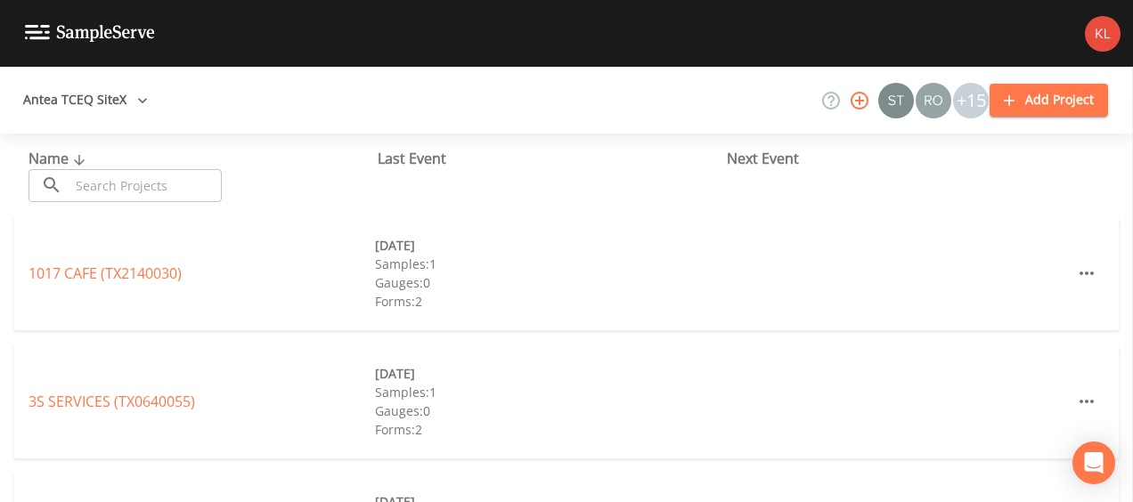
click at [157, 192] on input "text" at bounding box center [145, 185] width 152 height 33
paste input "SUNSET BAY"
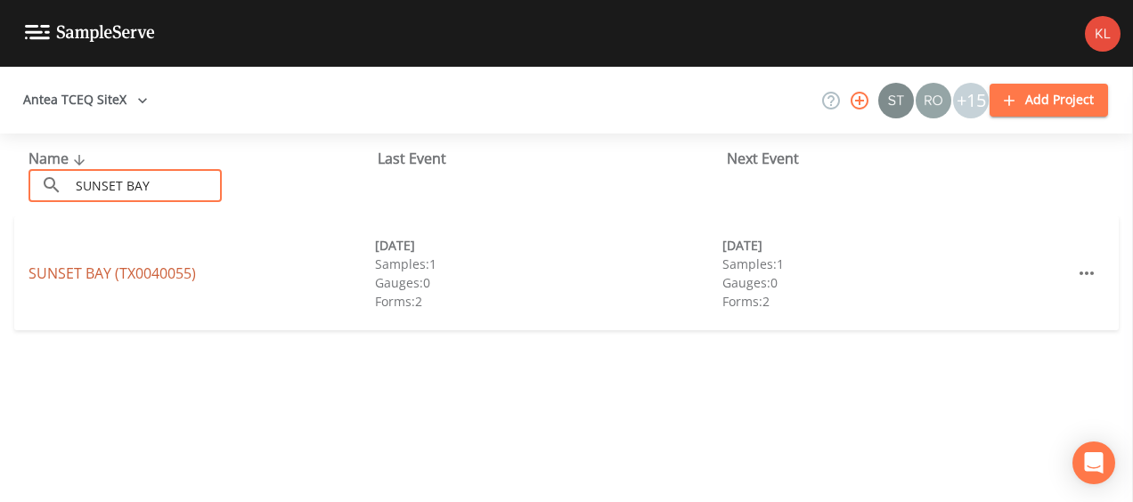
type input "SUNSET BAY"
click at [169, 269] on link "[GEOGRAPHIC_DATA] (TX0040055)" at bounding box center [111, 274] width 167 height 20
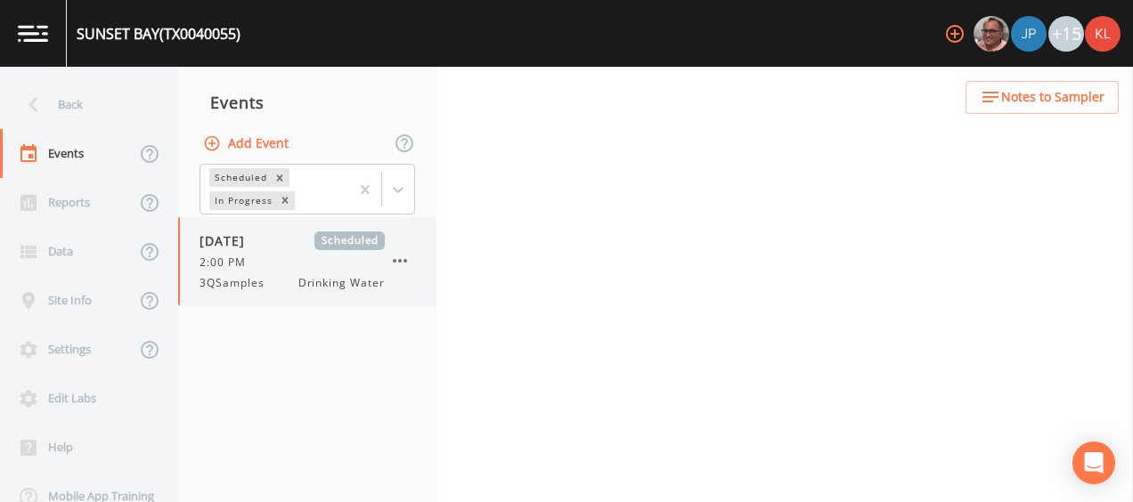
click at [324, 275] on span "Drinking Water" at bounding box center [341, 283] width 86 height 16
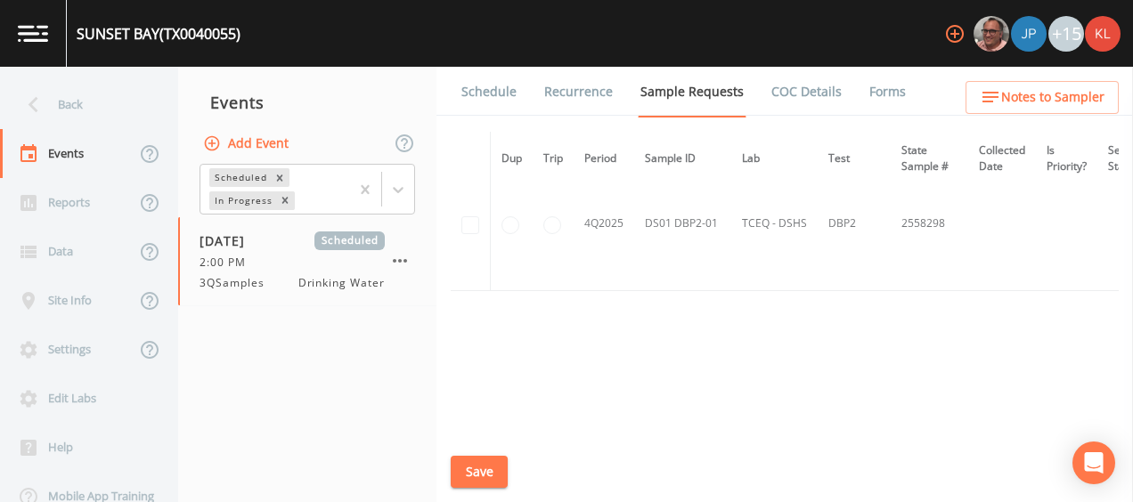
scroll to position [1886, 0]
click at [474, 83] on link "Schedule" at bounding box center [489, 92] width 61 height 50
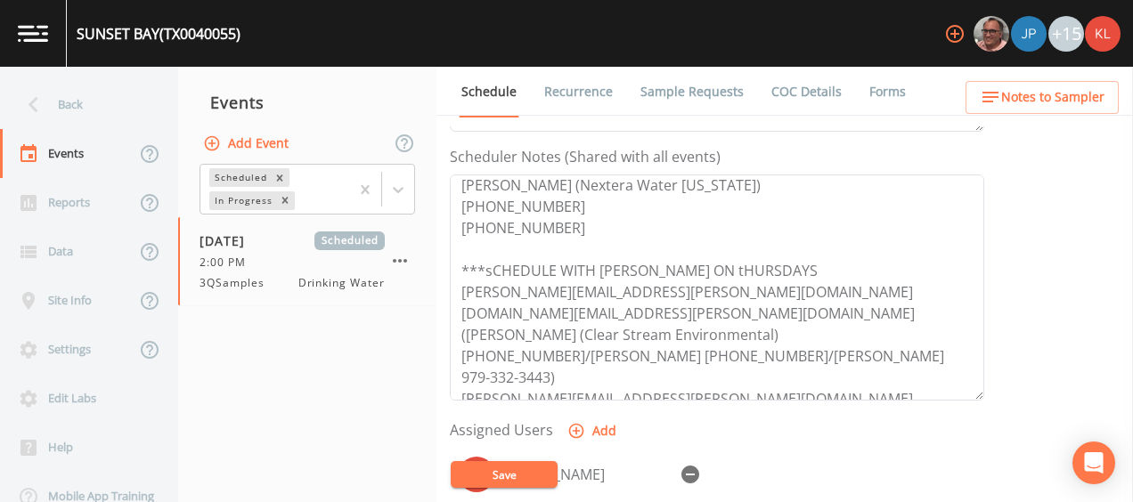
scroll to position [9, 0]
drag, startPoint x: 855, startPoint y: 329, endPoint x: 524, endPoint y: 353, distance: 331.3
click at [524, 353] on textarea "[PERSON_NAME] (Nextera Water [US_STATE]) [PHONE_NUMBER] [PHONE_NUMBER] ***sCHED…" at bounding box center [717, 288] width 534 height 226
click at [243, 288] on span "3QSamples" at bounding box center [237, 283] width 76 height 16
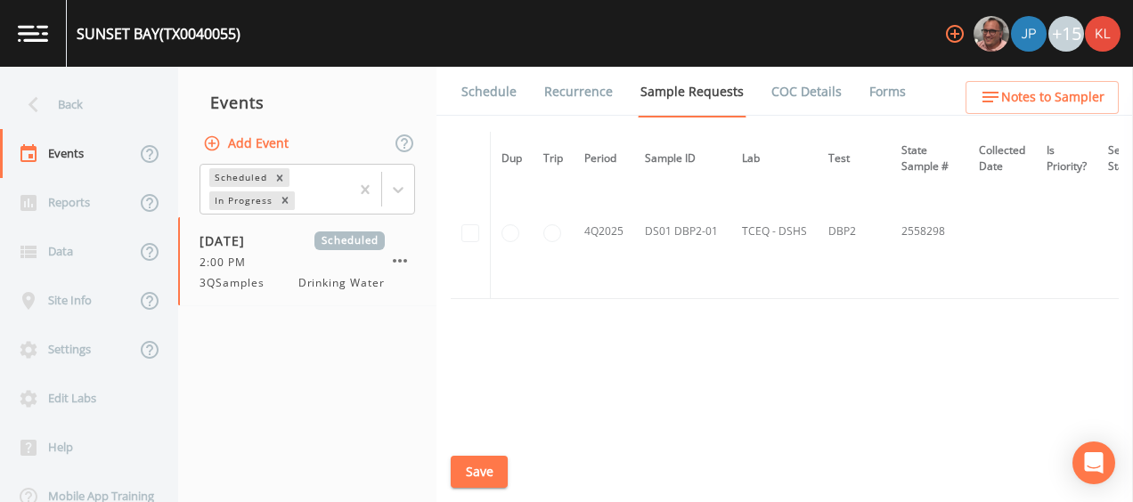
scroll to position [1881, 0]
click at [89, 290] on div "Site Info" at bounding box center [67, 300] width 135 height 49
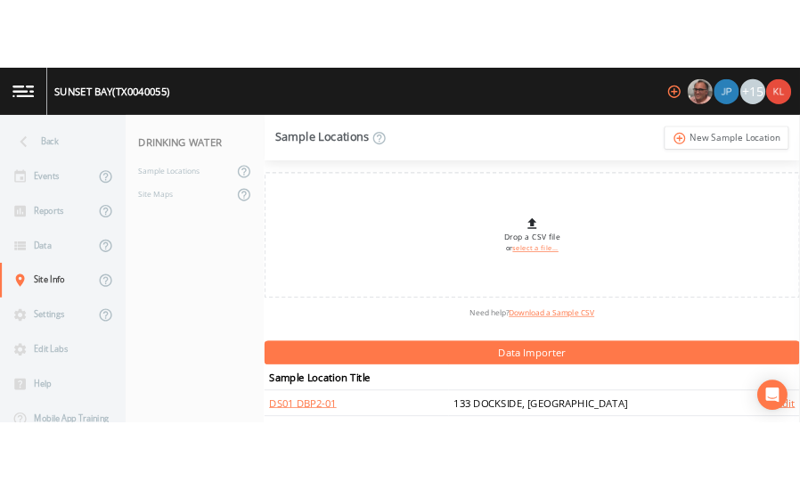
scroll to position [39, 0]
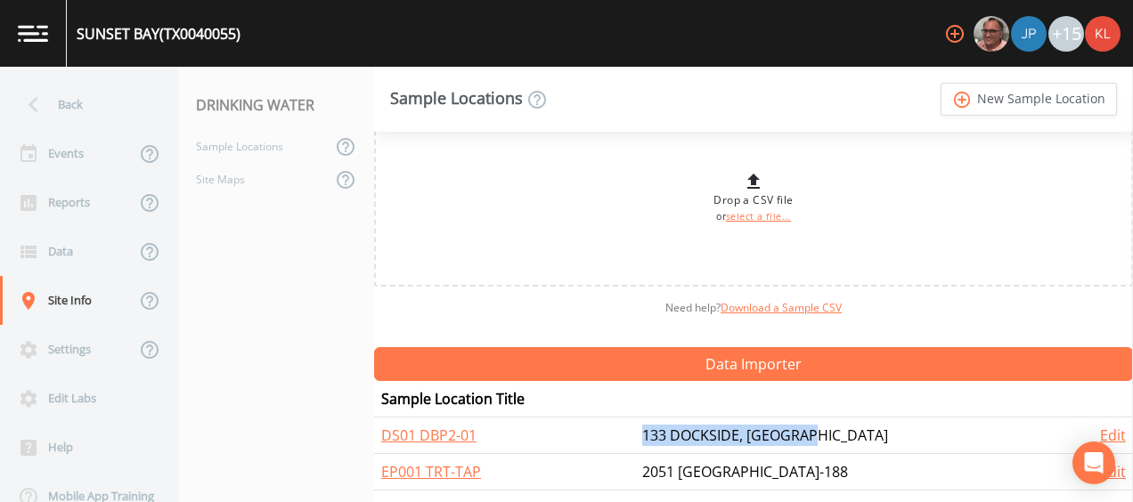
drag, startPoint x: 870, startPoint y: 424, endPoint x: 675, endPoint y: 425, distance: 195.0
click at [675, 425] on tr "DS01 DBP2-01 133 DOCKSIDE, ROCKPORT Edit" at bounding box center [753, 436] width 759 height 37
copy tr "133 DOCKSIDE, [GEOGRAPHIC_DATA]"
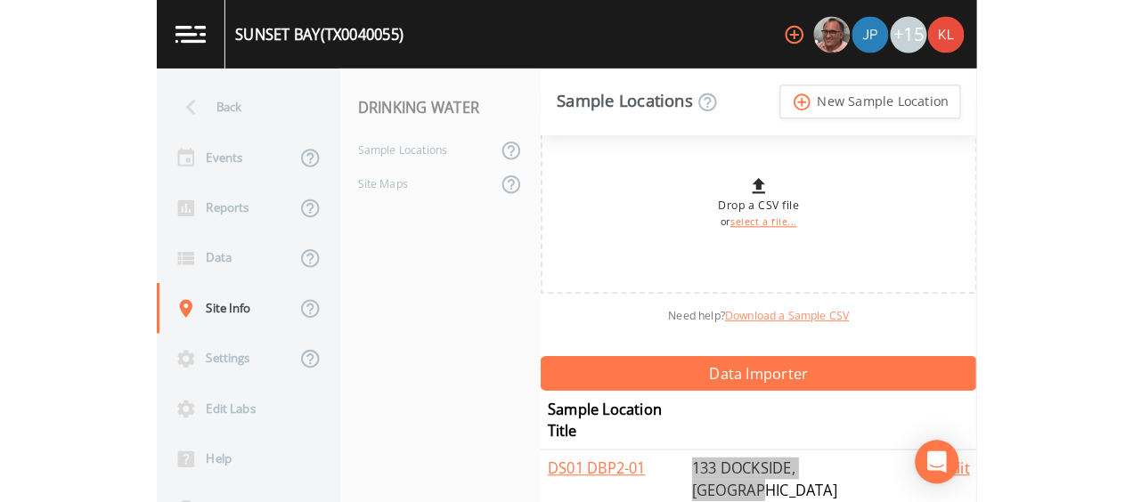
scroll to position [52, 0]
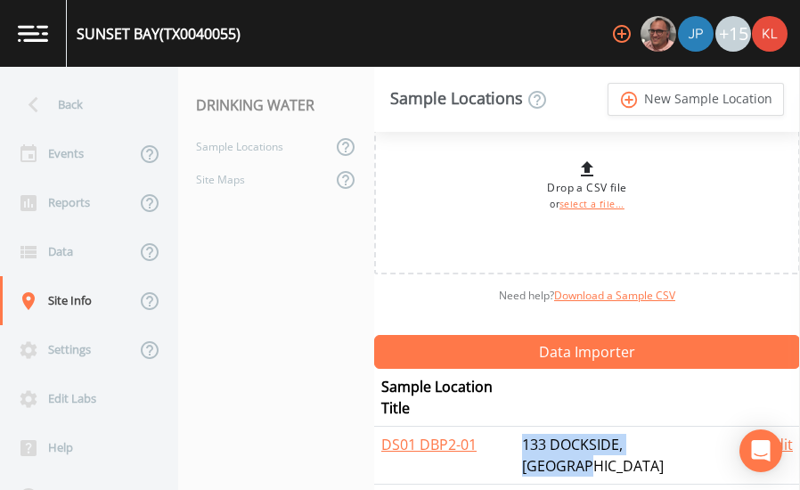
click at [660, 426] on td "133 DOCKSIDE, [GEOGRAPHIC_DATA]" at bounding box center [637, 455] width 245 height 58
drag, startPoint x: 727, startPoint y: 414, endPoint x: 546, endPoint y: 410, distance: 180.8
click at [546, 426] on td "133 DOCKSIDE, [GEOGRAPHIC_DATA]" at bounding box center [637, 455] width 245 height 58
copy td "133 DOCKSIDE, [GEOGRAPHIC_DATA]"
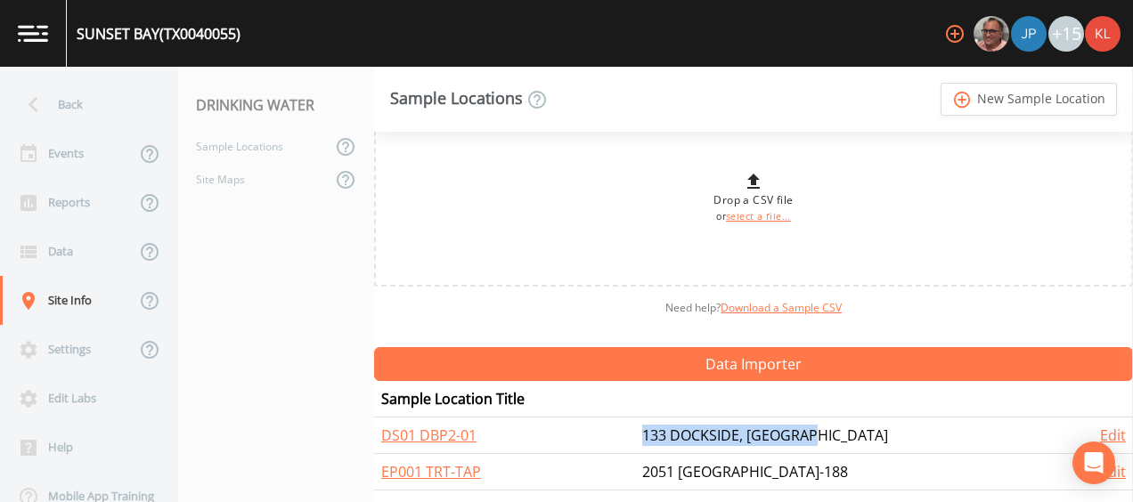
click at [32, 20] on link at bounding box center [33, 33] width 67 height 67
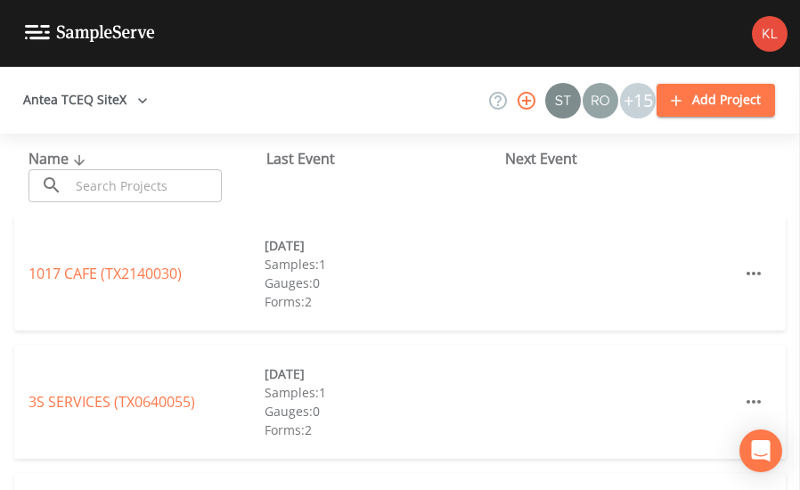
click at [82, 176] on input "text" at bounding box center [145, 185] width 152 height 33
paste input "Escondido Creek Water System"
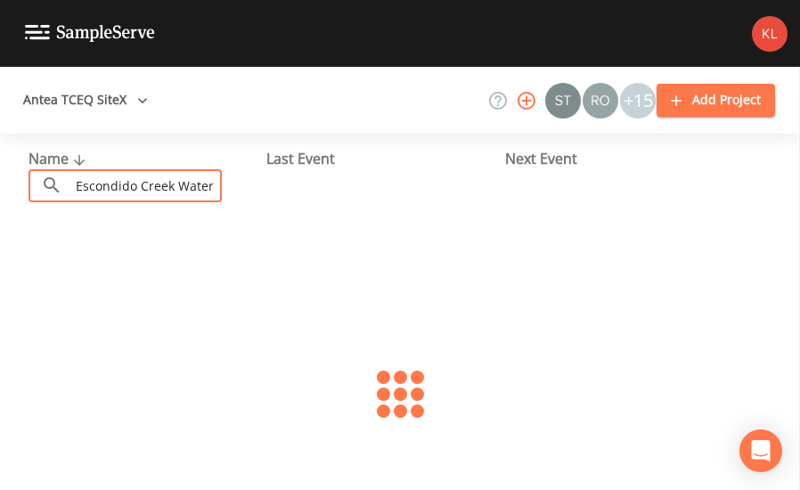
scroll to position [0, 37]
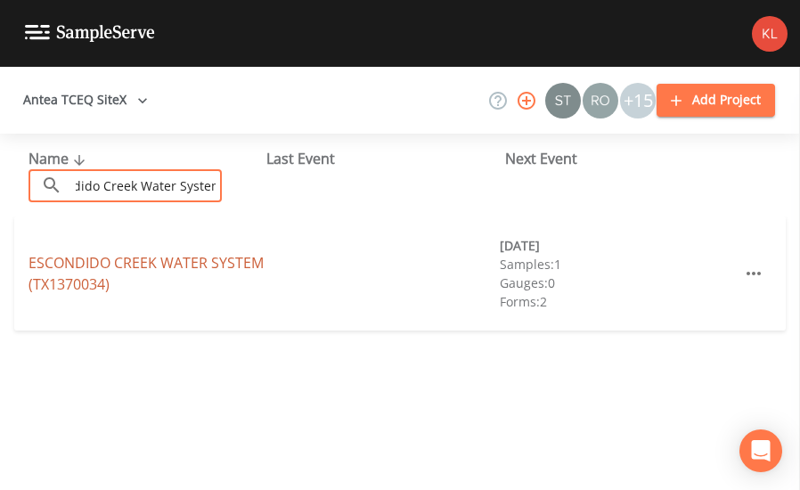
type input "Escondido Creek Water System"
click at [64, 279] on link "ESCONDIDO CREEK WATER SYSTEM (TX1370034)" at bounding box center [145, 273] width 235 height 41
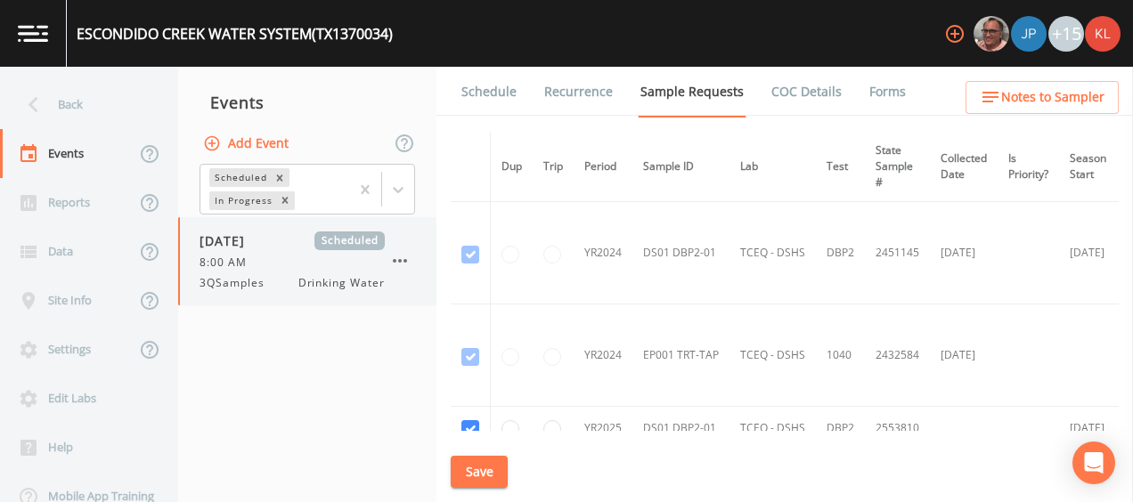
click at [310, 259] on div "8:00 AM" at bounding box center [291, 263] width 185 height 16
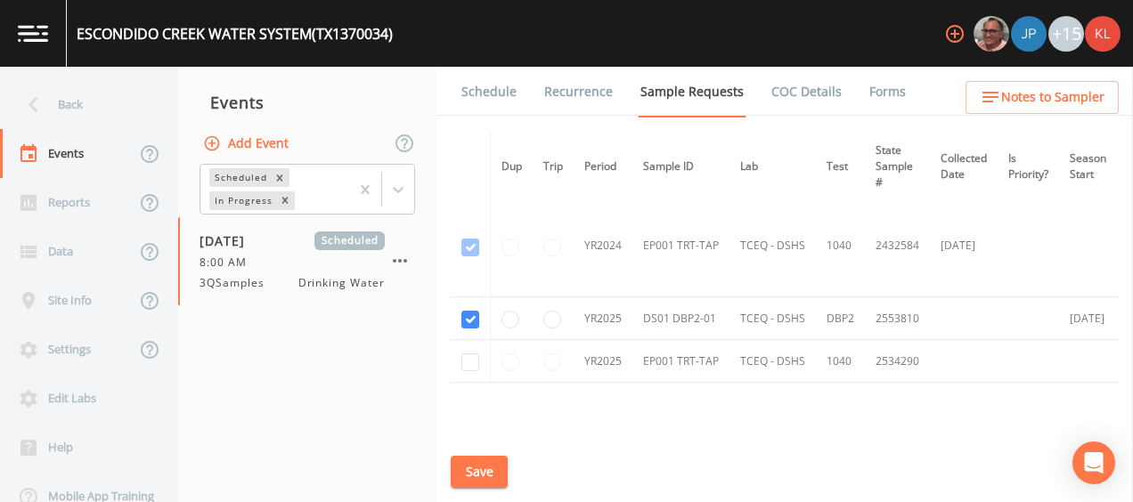
scroll to position [129, 0]
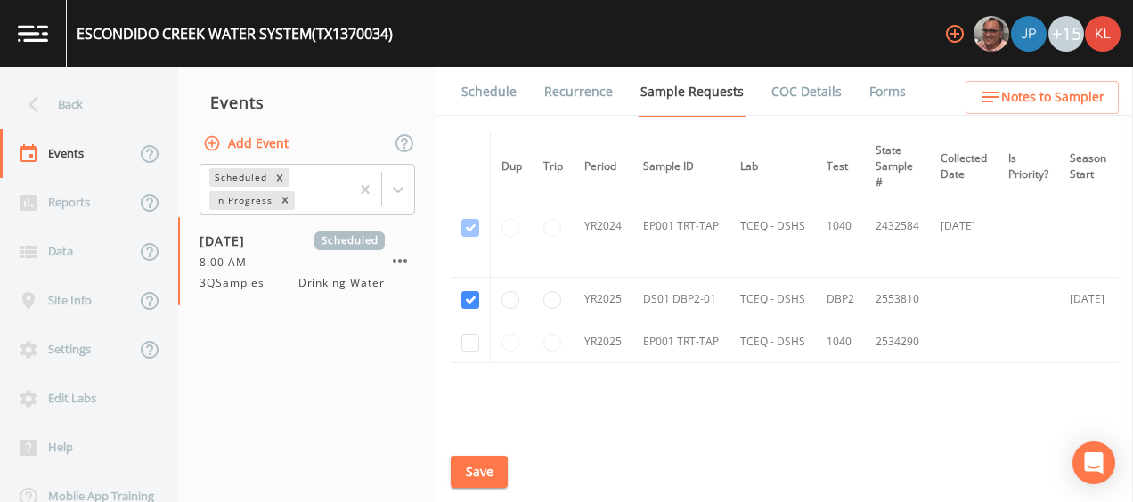
click at [494, 96] on link "Schedule" at bounding box center [489, 92] width 61 height 50
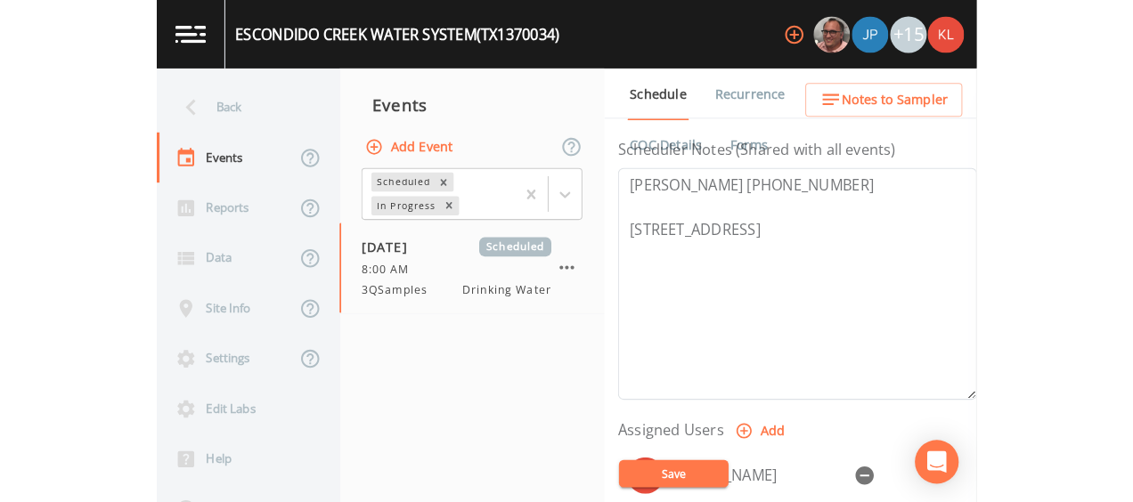
scroll to position [511, 0]
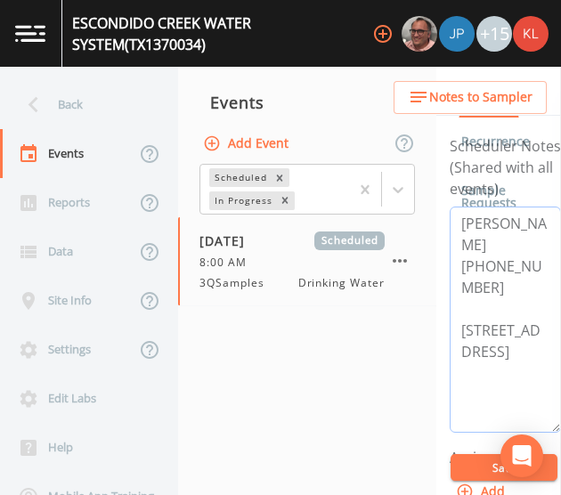
drag, startPoint x: 500, startPoint y: 290, endPoint x: 464, endPoint y: 217, distance: 81.2
click at [464, 217] on textarea "[PERSON_NAME] [PHONE_NUMBER] [STREET_ADDRESS]" at bounding box center [505, 320] width 111 height 226
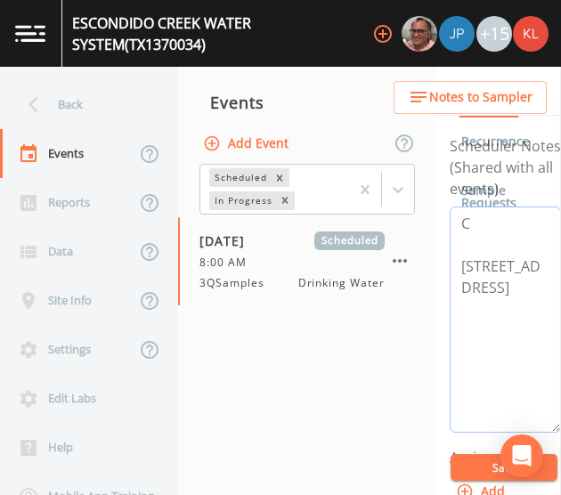
type textarea "[PERSON_NAME] [PHONE_NUMBER] [STREET_ADDRESS]"
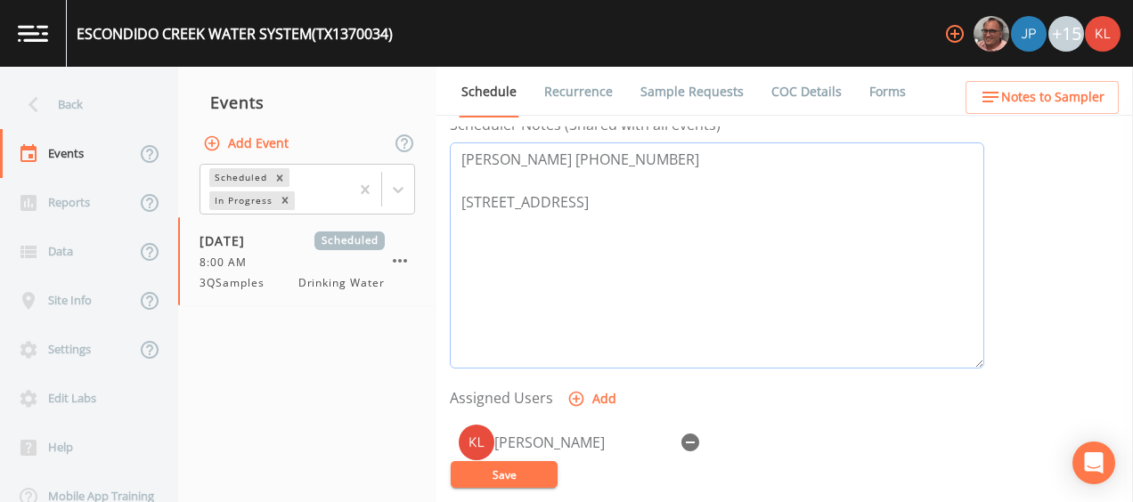
scroll to position [490, 0]
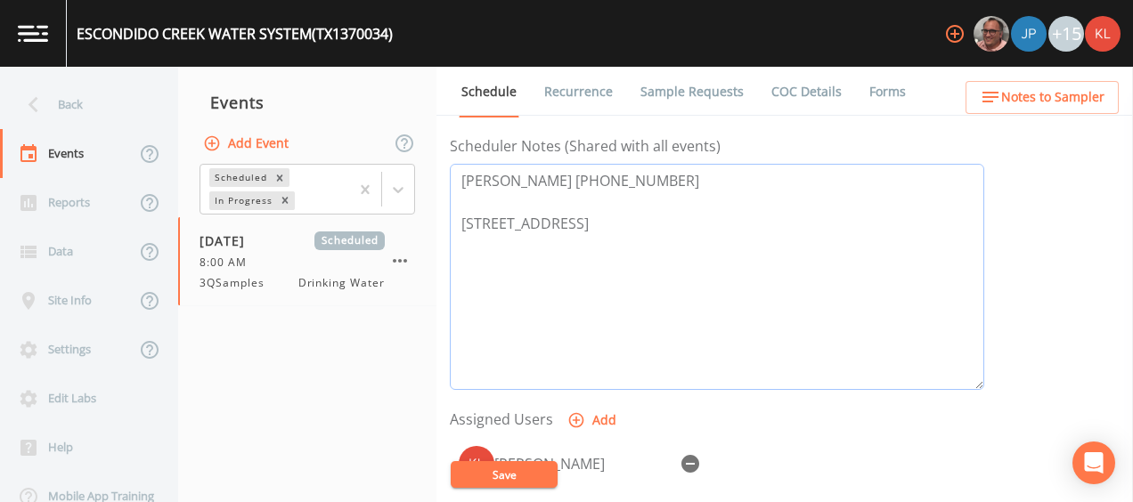
drag, startPoint x: 605, startPoint y: 231, endPoint x: 499, endPoint y: 221, distance: 106.4
click at [499, 221] on textarea "[PERSON_NAME] [PHONE_NUMBER] [STREET_ADDRESS]" at bounding box center [717, 277] width 534 height 226
click at [602, 242] on textarea "[PERSON_NAME] [PHONE_NUMBER] [STREET_ADDRESS]" at bounding box center [717, 277] width 534 height 226
drag, startPoint x: 598, startPoint y: 246, endPoint x: 463, endPoint y: 221, distance: 137.6
click at [463, 221] on textarea "[PERSON_NAME] [PHONE_NUMBER] [STREET_ADDRESS]" at bounding box center [717, 277] width 534 height 226
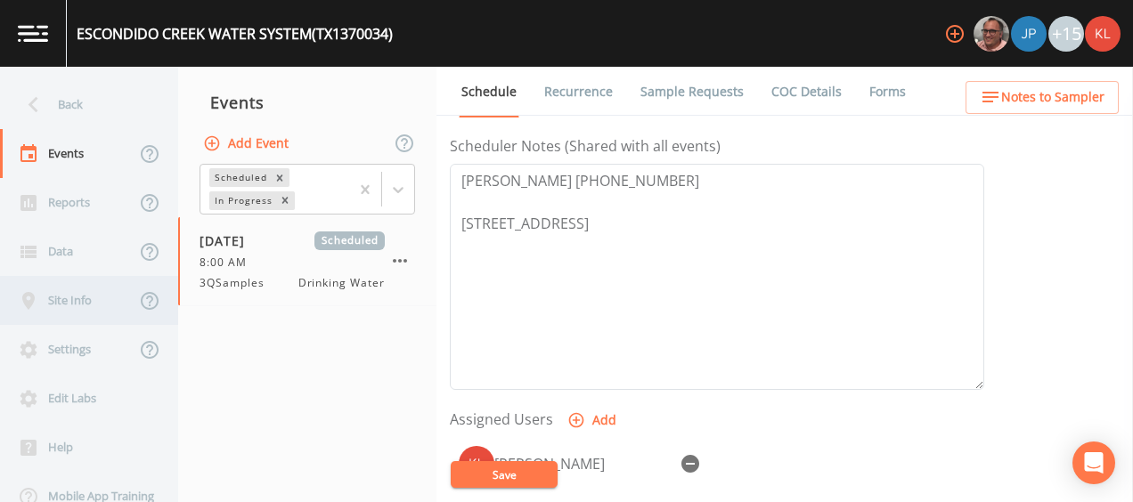
click at [107, 298] on div "Site Info" at bounding box center [67, 300] width 135 height 49
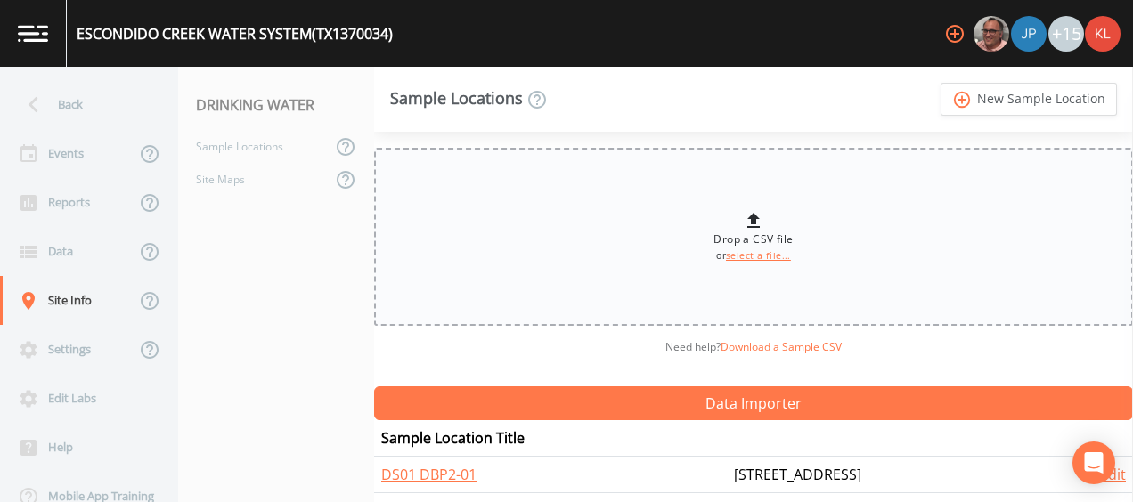
scroll to position [39, 0]
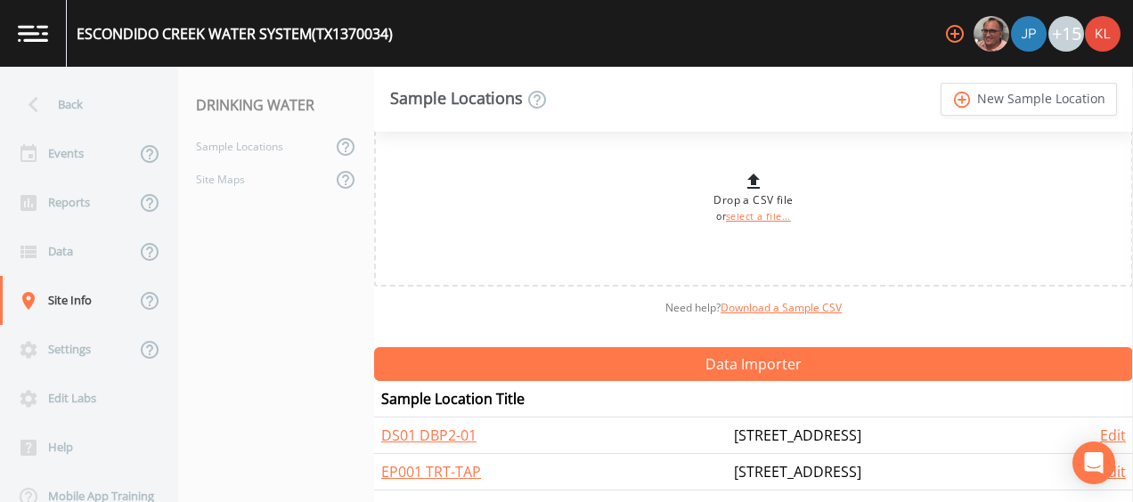
drag, startPoint x: 849, startPoint y: 422, endPoint x: 646, endPoint y: 427, distance: 203.1
click at [727, 427] on td "[STREET_ADDRESS]" at bounding box center [885, 436] width 317 height 37
copy td "[STREET_ADDRESS]"
click at [36, 34] on img at bounding box center [33, 33] width 30 height 17
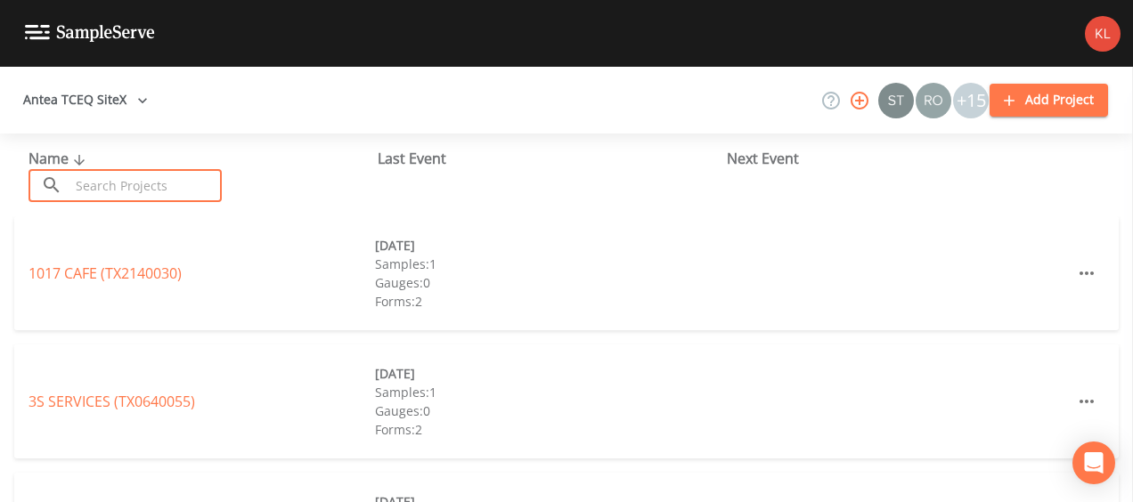
click at [157, 183] on input "text" at bounding box center [145, 185] width 152 height 33
paste input "Baffin Bay WSC"
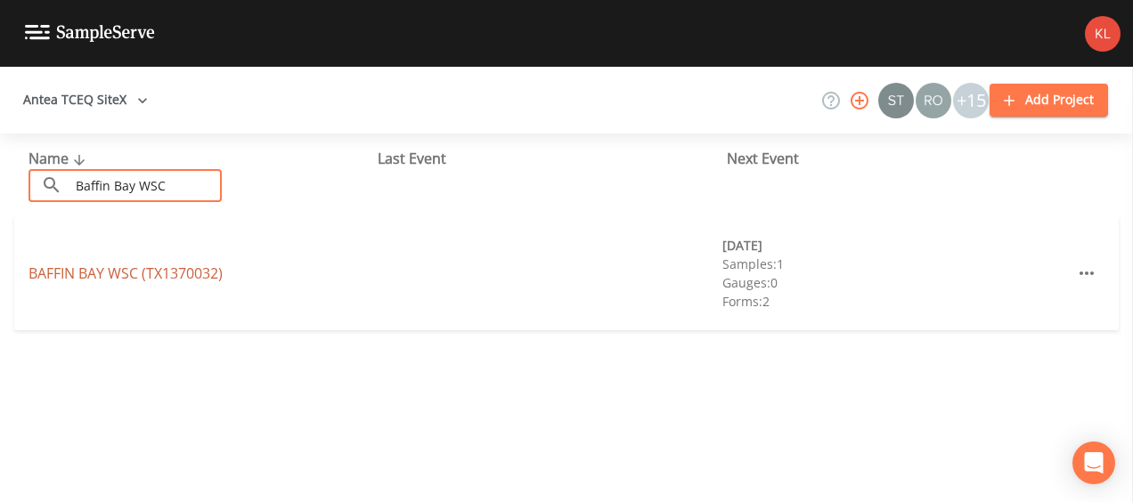
type input "Baffin Bay WSC"
click at [146, 271] on link "[GEOGRAPHIC_DATA] (TX1370032)" at bounding box center [125, 274] width 194 height 20
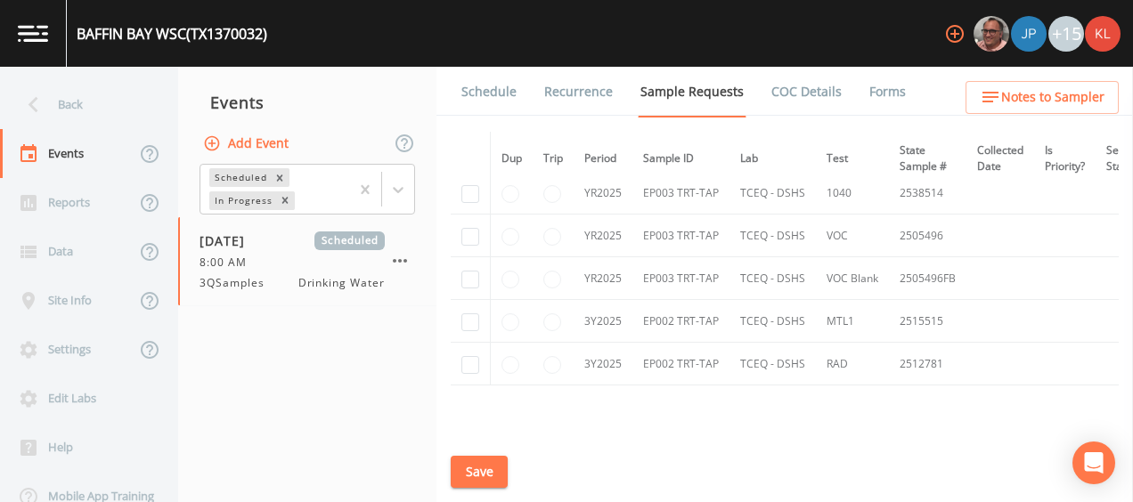
scroll to position [1509, 0]
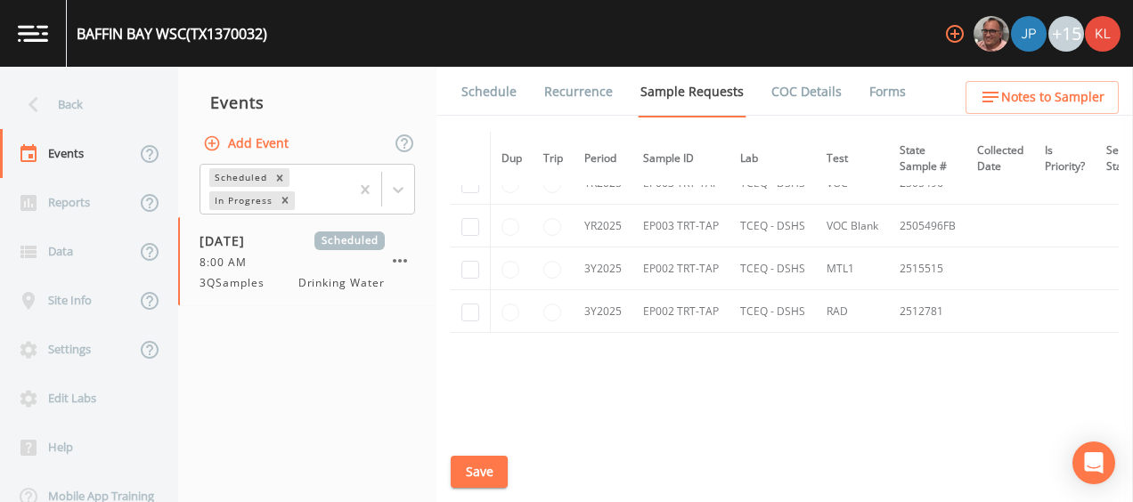
click at [474, 81] on link "Schedule" at bounding box center [489, 92] width 61 height 50
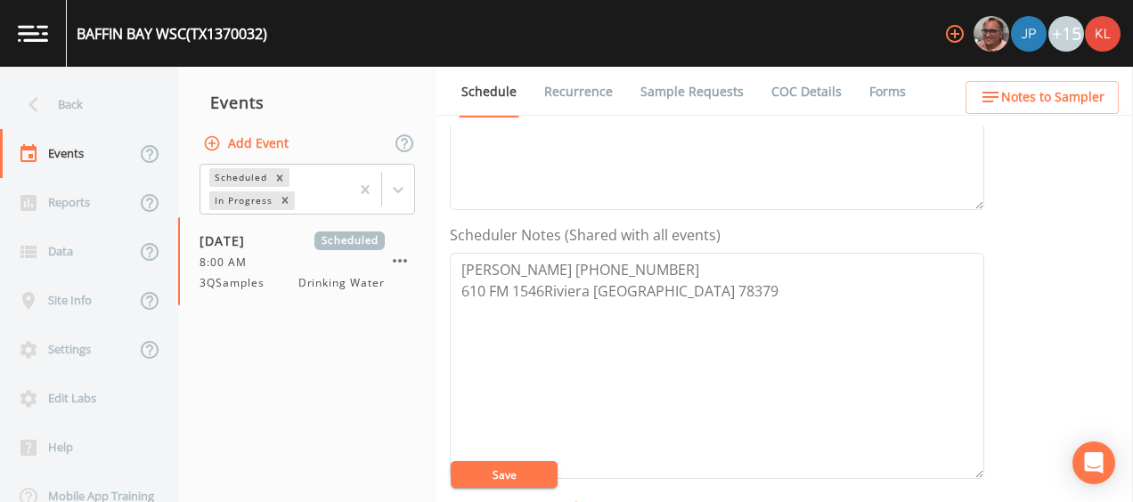
scroll to position [400, 0]
drag, startPoint x: 662, startPoint y: 285, endPoint x: 458, endPoint y: 291, distance: 204.9
click at [458, 291] on textarea "[PERSON_NAME] [PHONE_NUMBER] 610 FM 1546Riviera [GEOGRAPHIC_DATA] 78379" at bounding box center [717, 367] width 534 height 226
click at [68, 287] on div "Site Info" at bounding box center [67, 300] width 135 height 49
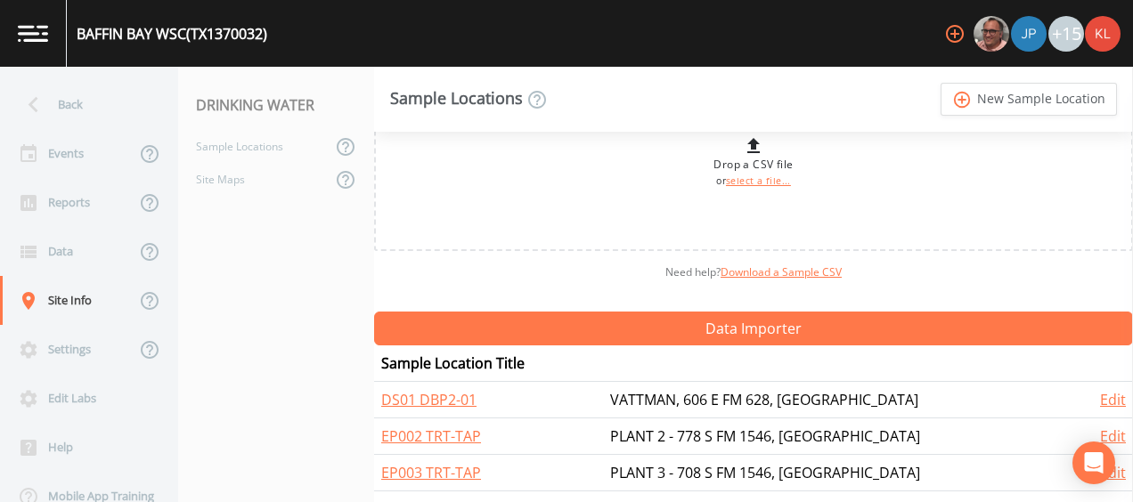
scroll to position [75, 0]
drag, startPoint x: 885, startPoint y: 392, endPoint x: 652, endPoint y: 392, distance: 233.3
click at [652, 392] on td "VATTMAN, 606 E FM 628, [GEOGRAPHIC_DATA]" at bounding box center [838, 400] width 471 height 37
copy td "VATTMAN, 606 E FM 628, [GEOGRAPHIC_DATA]"
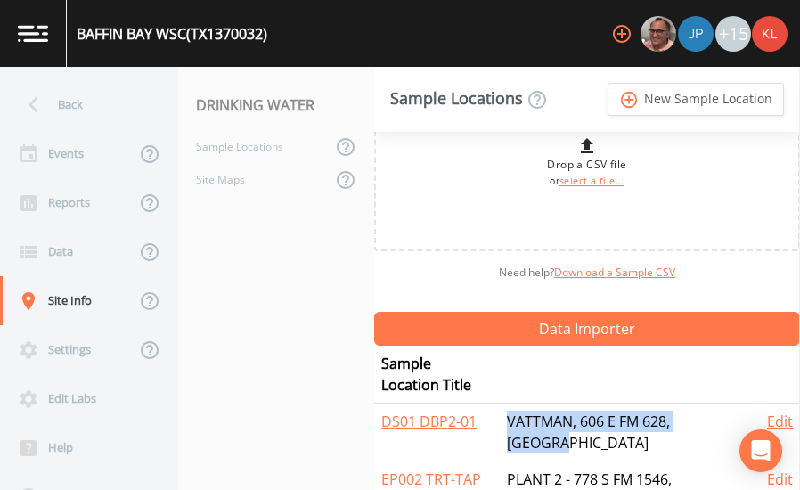
click at [34, 31] on img at bounding box center [33, 33] width 30 height 17
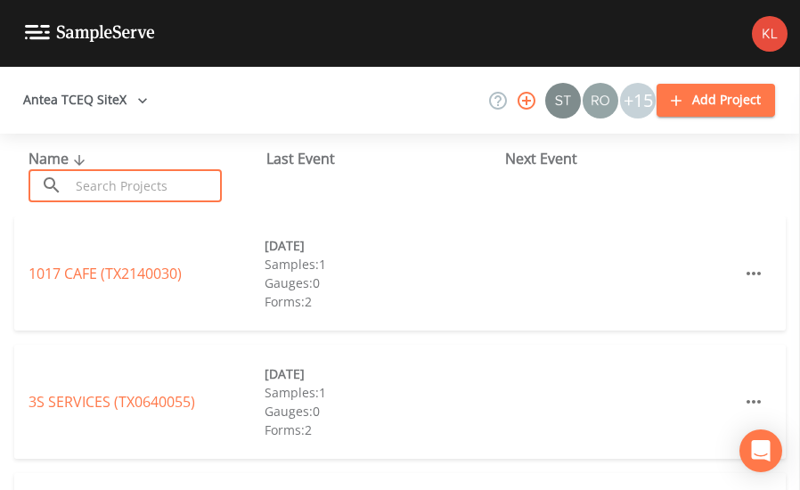
click at [86, 188] on input "text" at bounding box center [145, 185] width 152 height 33
paste input "[GEOGRAPHIC_DATA]"
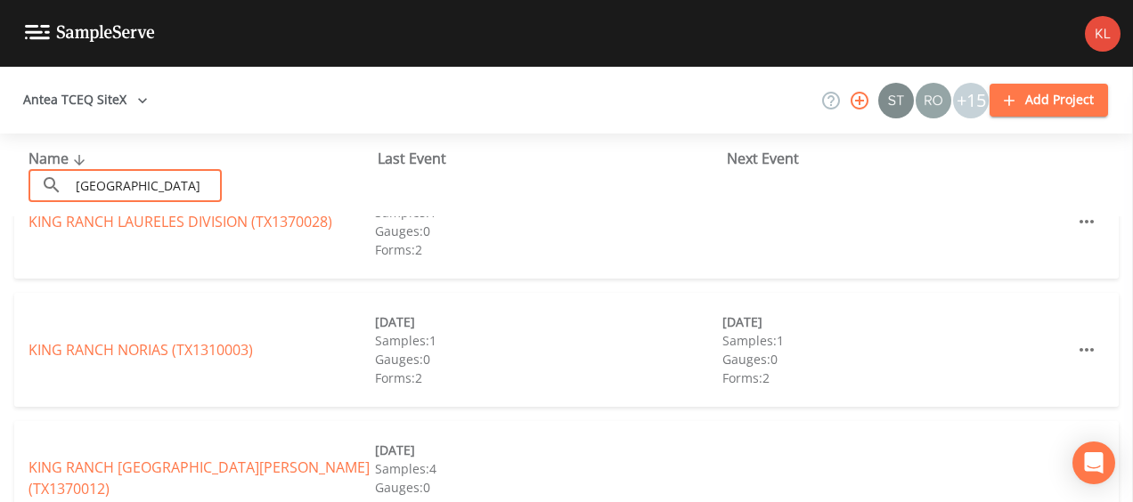
scroll to position [227, 0]
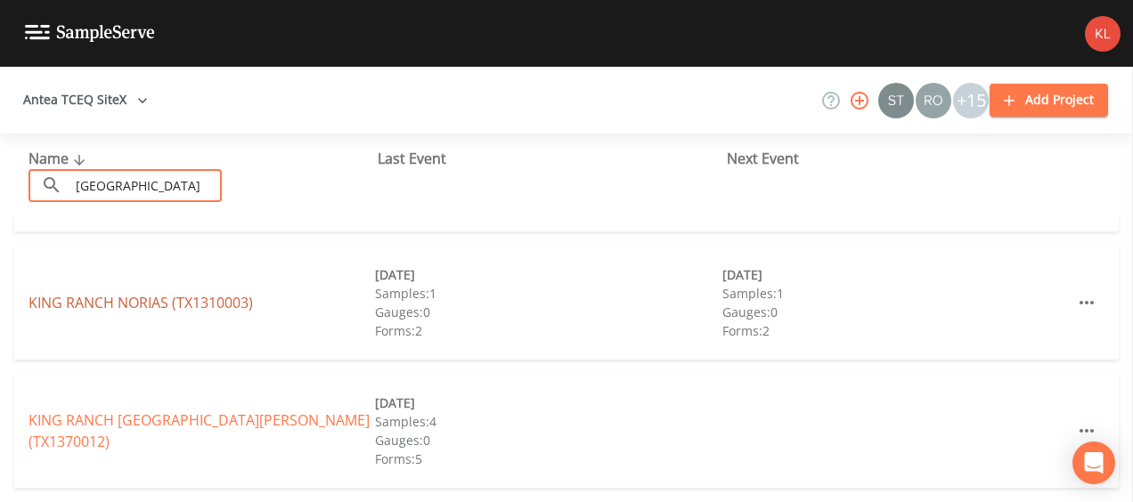
type input "[GEOGRAPHIC_DATA]"
click at [197, 299] on link "KING RANCH [GEOGRAPHIC_DATA] (TX1310003)" at bounding box center [140, 303] width 224 height 20
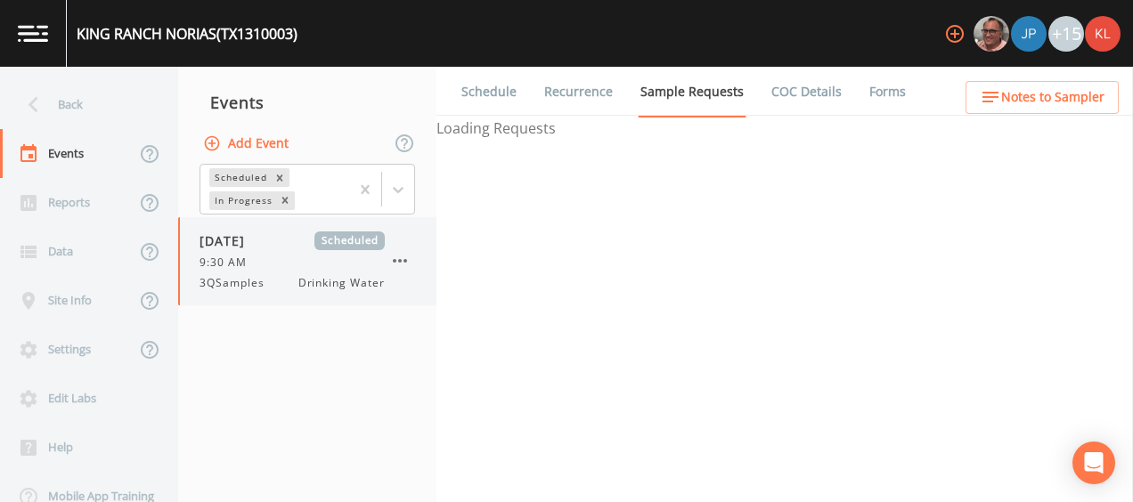
click at [294, 275] on div "3QSamples Drinking Water" at bounding box center [291, 283] width 185 height 16
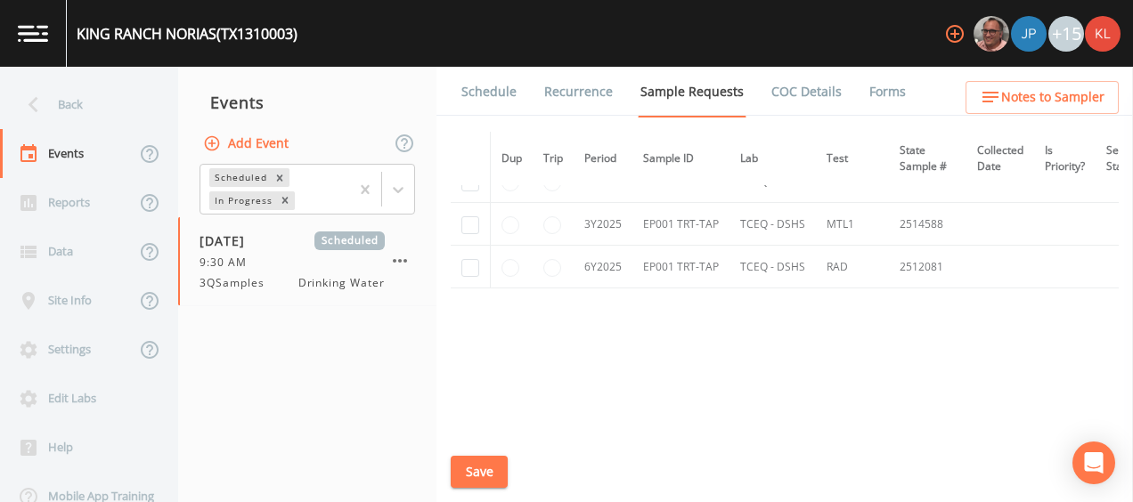
scroll to position [675, 0]
click at [470, 91] on link "Schedule" at bounding box center [489, 92] width 61 height 50
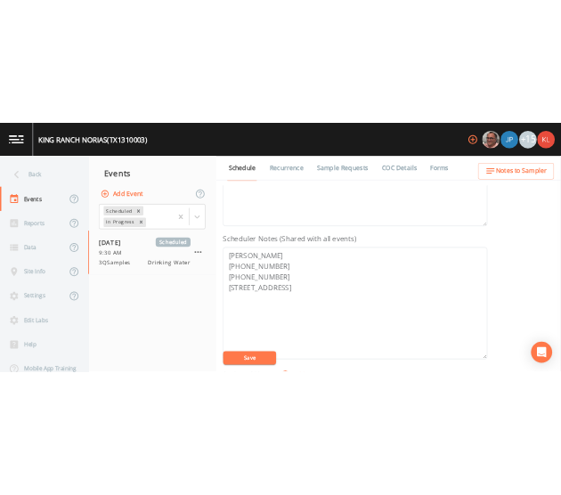
scroll to position [402, 0]
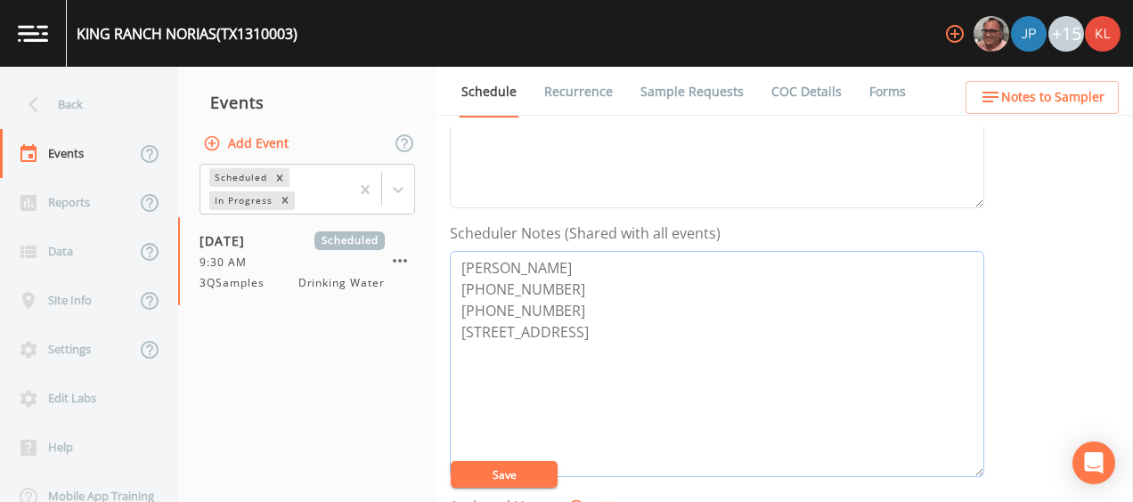
drag, startPoint x: 563, startPoint y: 306, endPoint x: 445, endPoint y: 249, distance: 130.6
click at [445, 249] on div "Schedule Recurrence Sample Requests COC Details Forms Event Name 3QSamples Targ…" at bounding box center [784, 284] width 696 height 435
click at [241, 272] on div "[DATE] Scheduled 9:30 AM 3QSamples Drinking Water" at bounding box center [291, 262] width 185 height 60
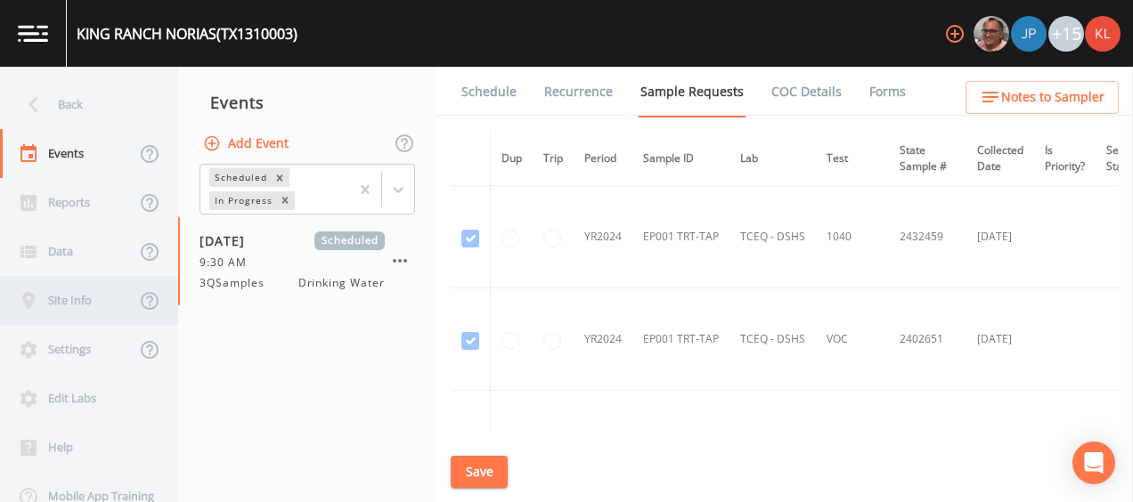
click at [108, 290] on div "Site Info" at bounding box center [67, 300] width 135 height 49
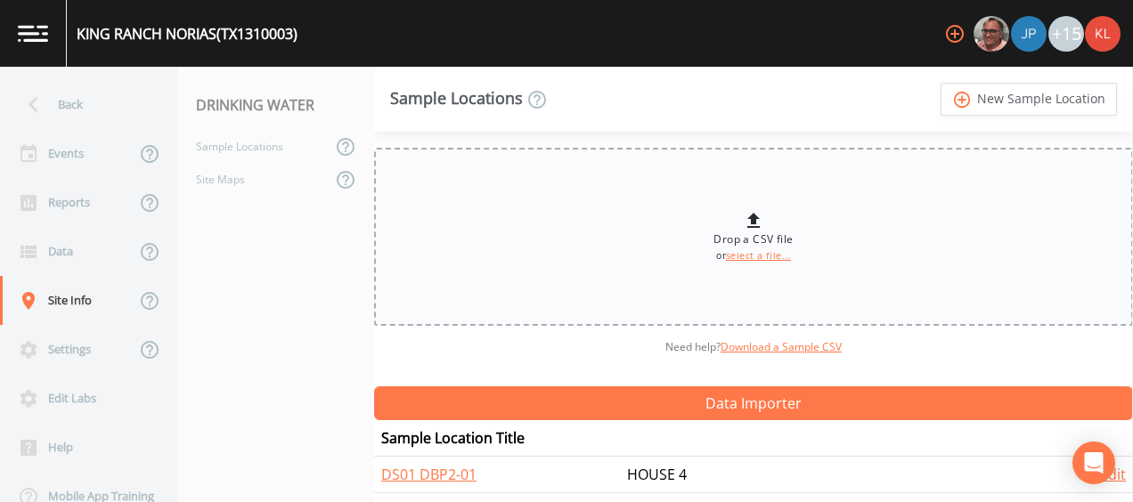
scroll to position [39, 0]
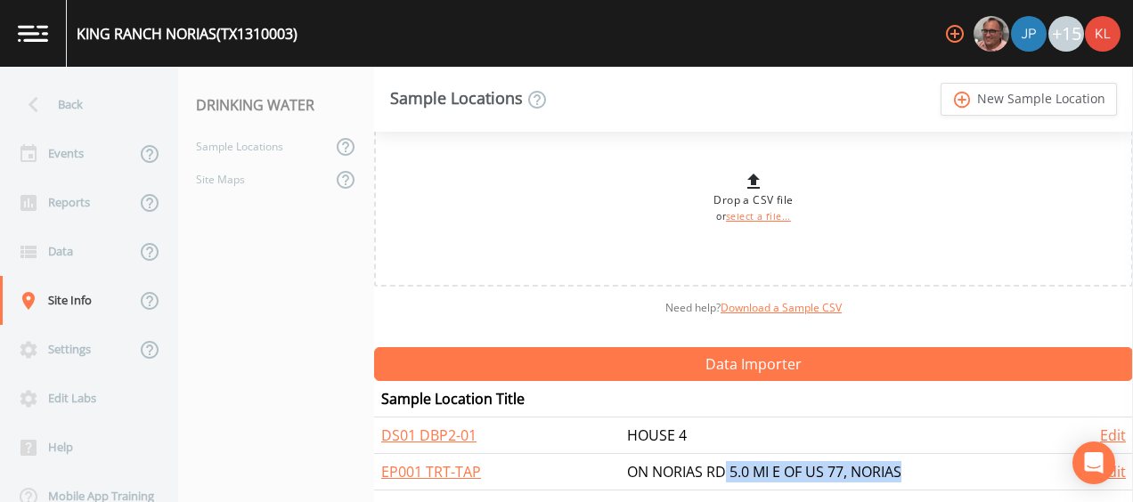
drag, startPoint x: 910, startPoint y: 465, endPoint x: 722, endPoint y: 472, distance: 188.0
click at [722, 472] on td "ON NORIAS RD 5.0 MI E OF US 77, NORIAS" at bounding box center [845, 472] width 451 height 37
click at [50, 169] on div "Events" at bounding box center [67, 153] width 135 height 49
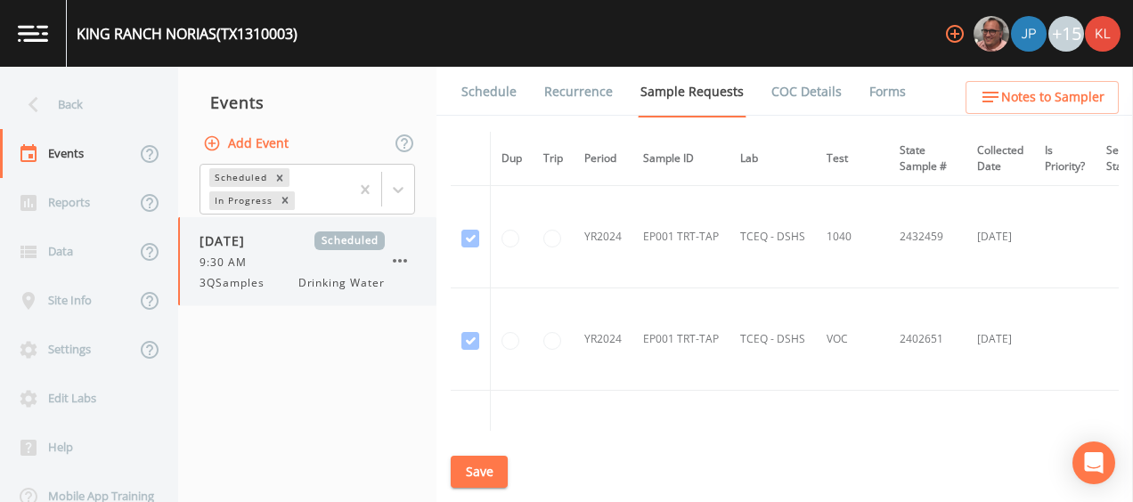
click at [286, 262] on div "9:30 AM" at bounding box center [291, 263] width 185 height 16
click at [499, 94] on link "Schedule" at bounding box center [489, 92] width 61 height 50
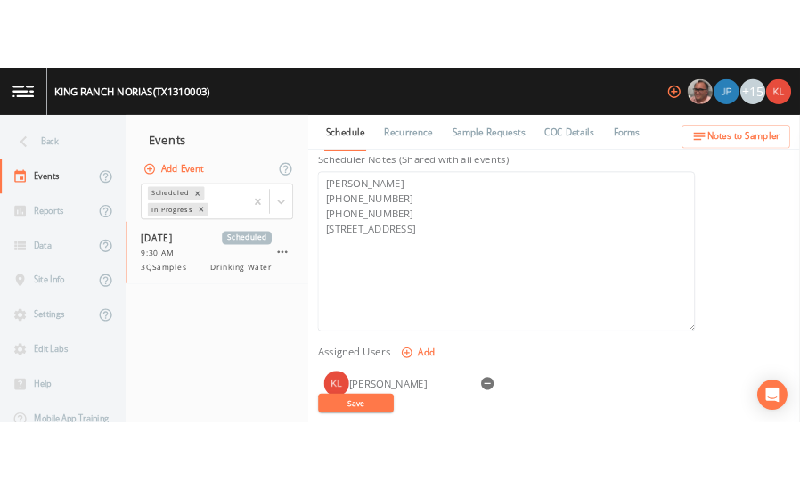
scroll to position [508, 0]
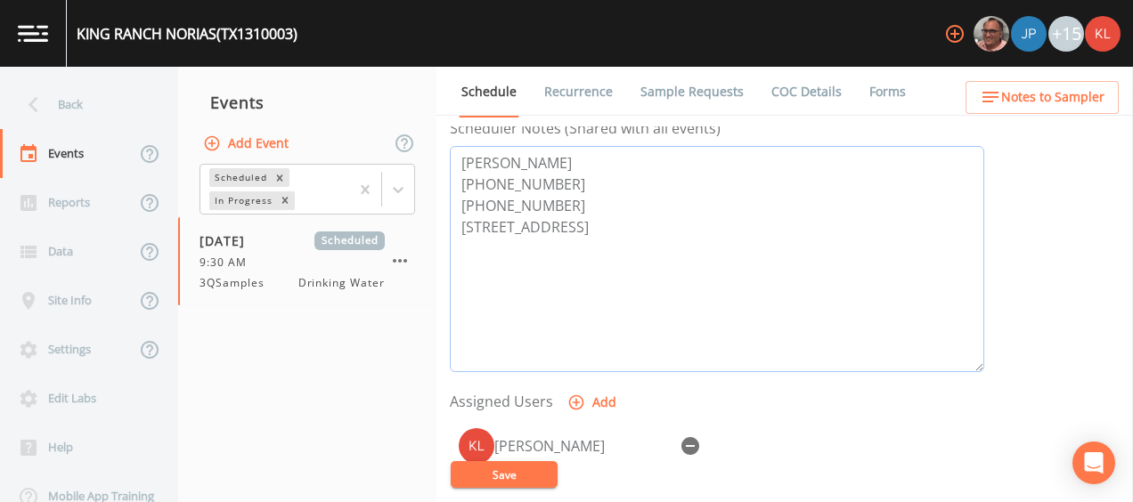
drag, startPoint x: 715, startPoint y: 232, endPoint x: 459, endPoint y: 216, distance: 256.0
click at [459, 216] on textarea "[PERSON_NAME] [PHONE_NUMBER] [PHONE_NUMBER] [STREET_ADDRESS]" at bounding box center [717, 259] width 534 height 226
